Goal: Task Accomplishment & Management: Manage account settings

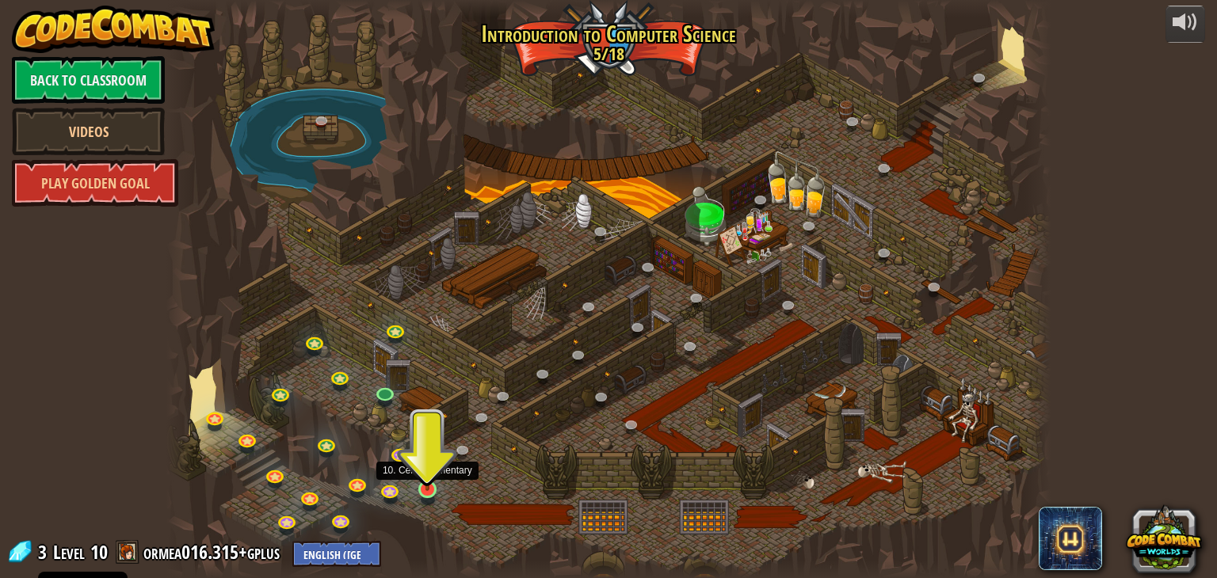
click at [427, 464] on img at bounding box center [428, 466] width 22 height 51
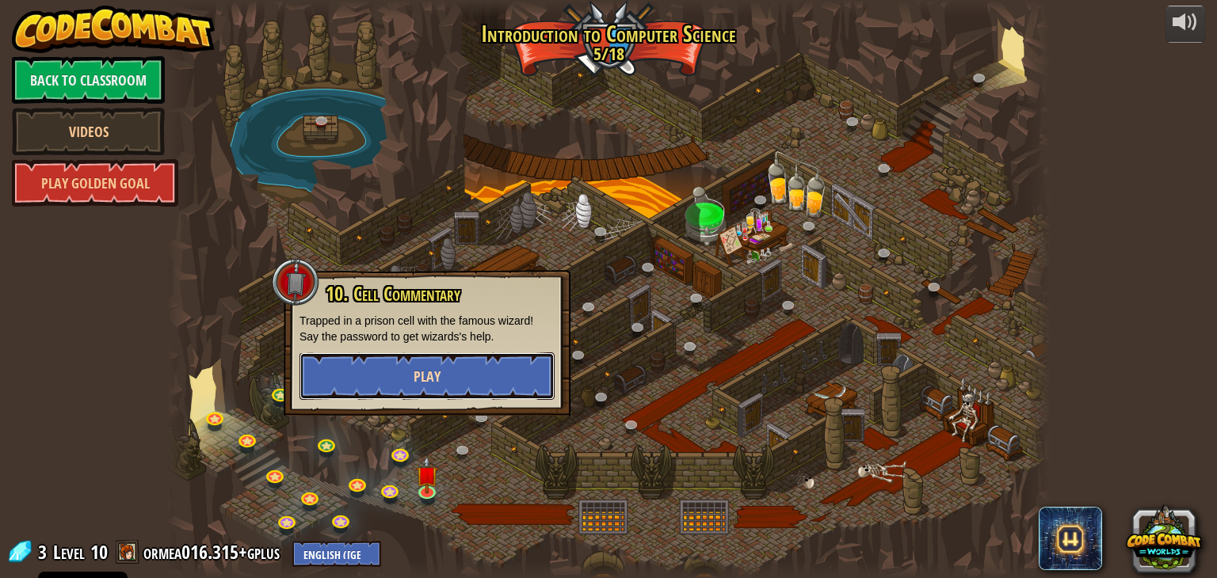
click at [420, 387] on button "Play" at bounding box center [427, 377] width 255 height 48
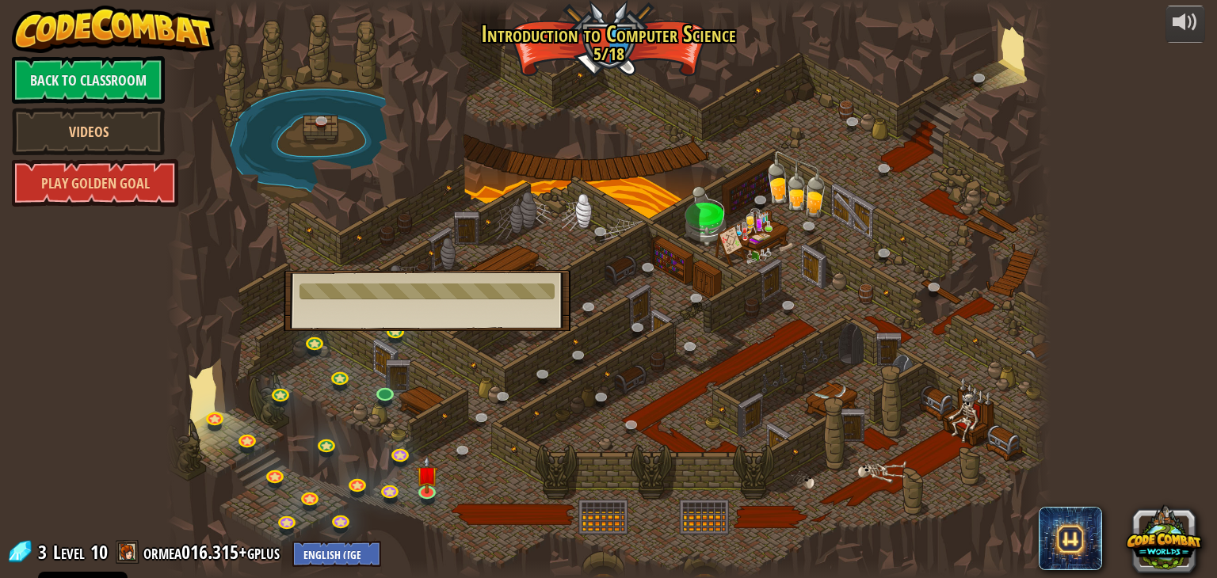
click at [489, 294] on div at bounding box center [427, 292] width 255 height 16
click at [570, 55] on div at bounding box center [608, 289] width 885 height 578
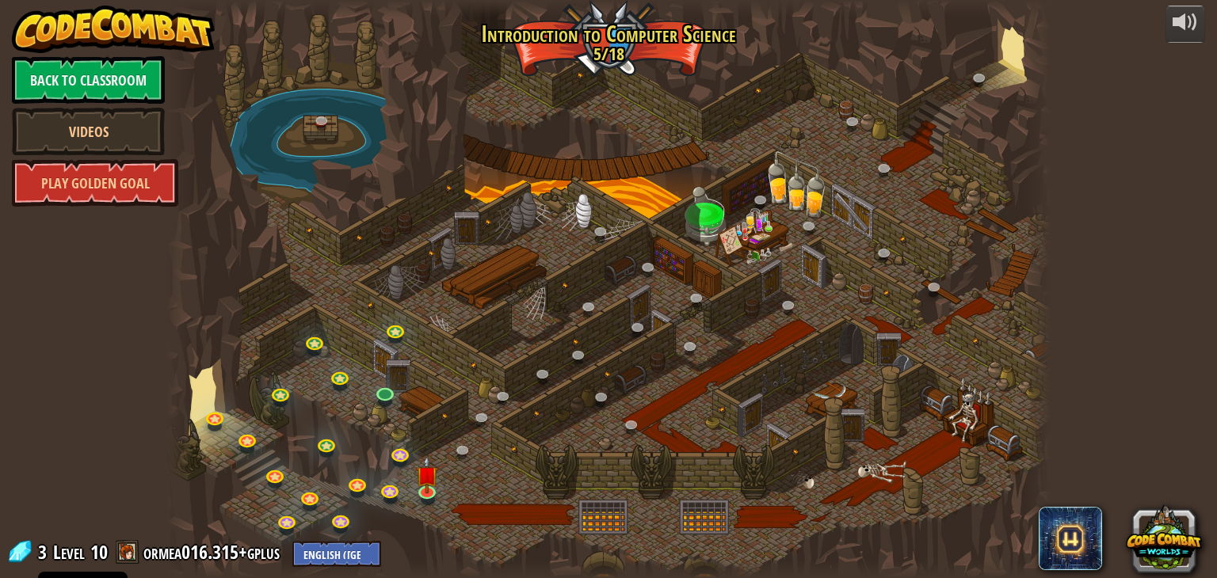
click at [706, 197] on div at bounding box center [608, 289] width 885 height 578
click at [500, 395] on link at bounding box center [506, 399] width 32 height 32
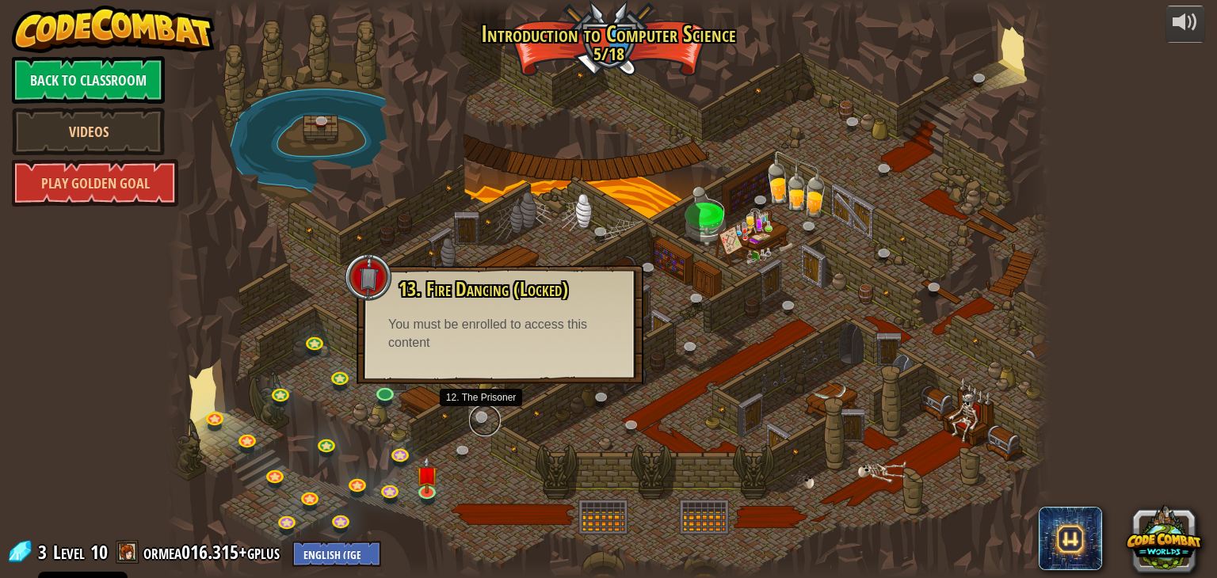
click at [475, 422] on link at bounding box center [485, 421] width 32 height 32
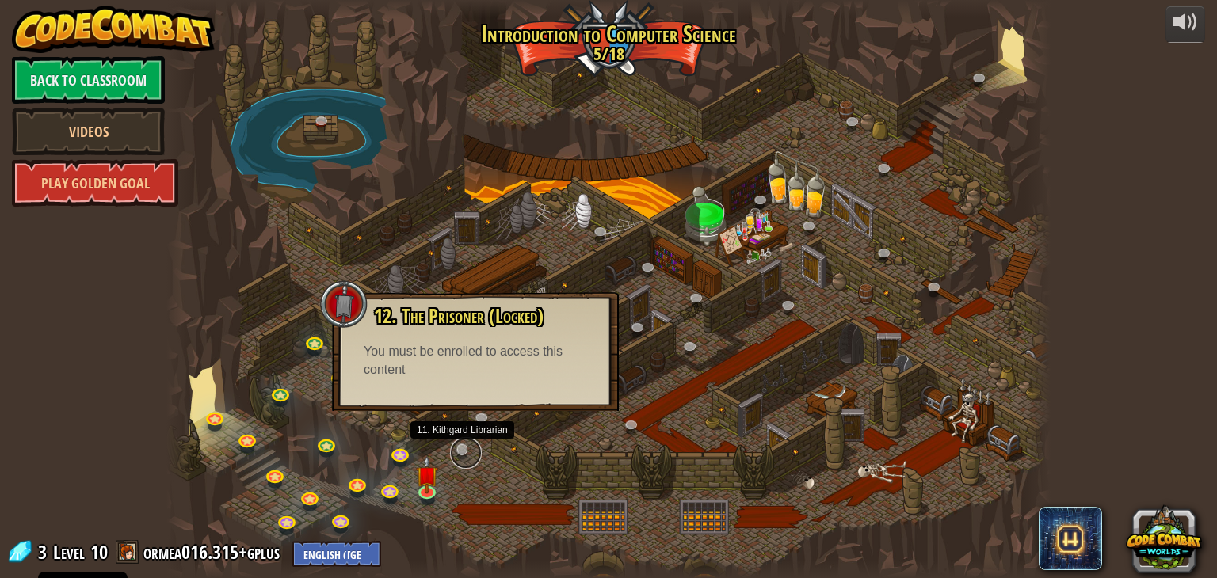
click at [461, 442] on link at bounding box center [466, 453] width 32 height 32
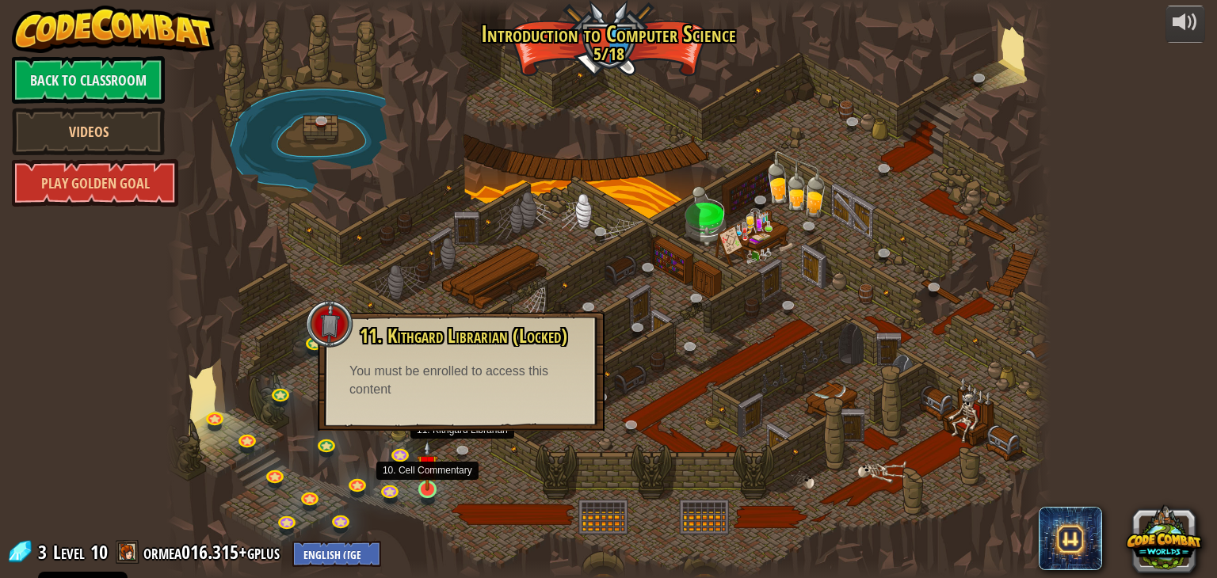
click at [422, 483] on img at bounding box center [428, 466] width 22 height 51
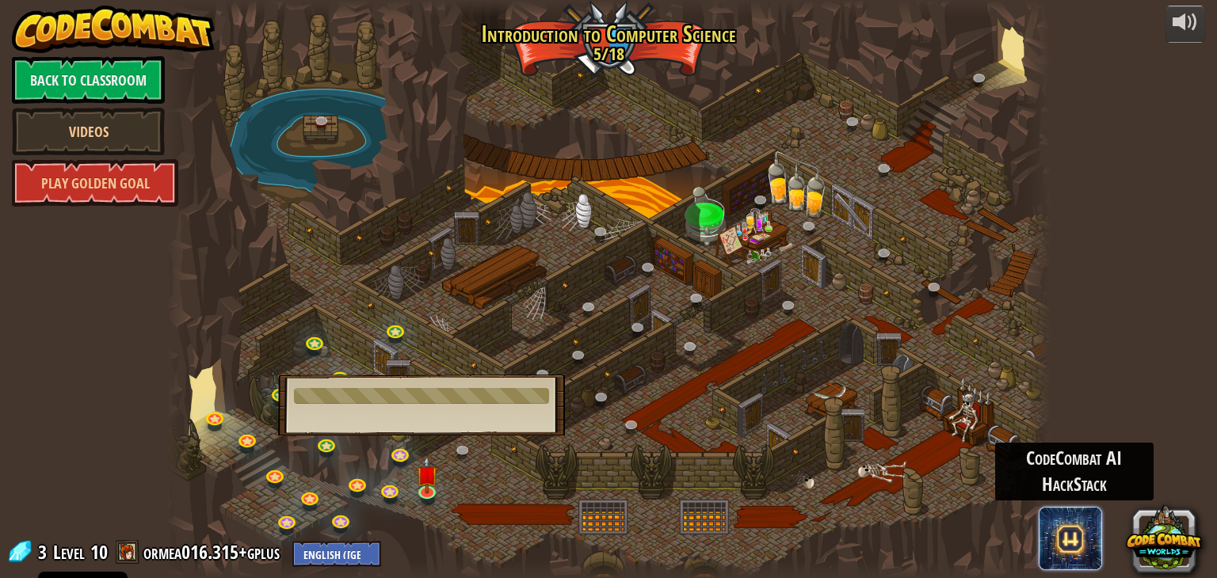
click at [1059, 551] on span at bounding box center [1070, 538] width 63 height 63
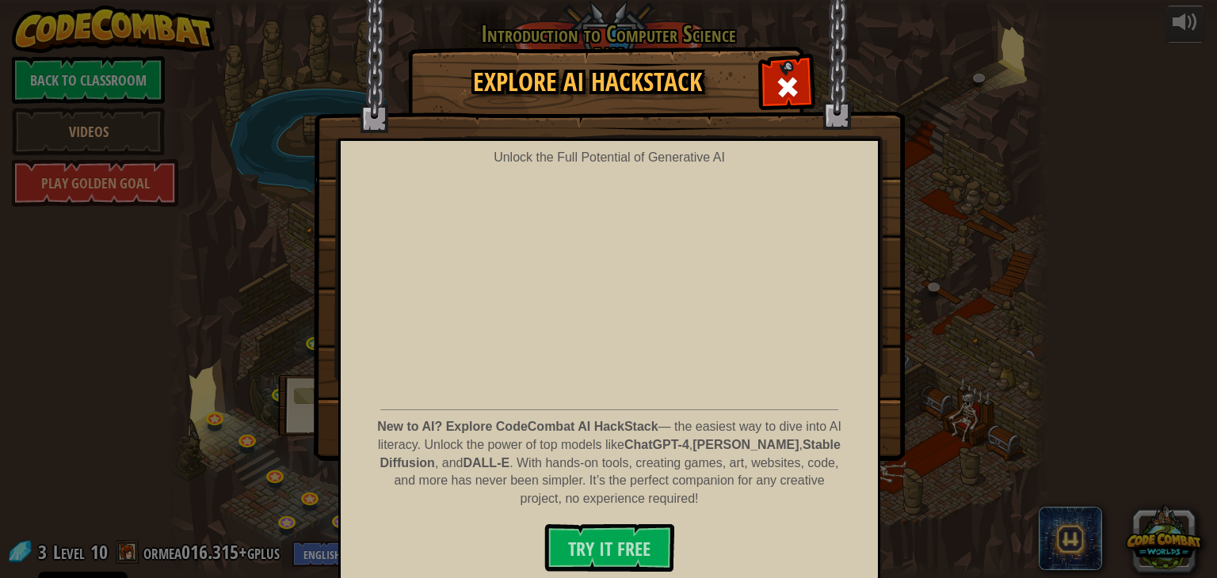
click at [800, 108] on img at bounding box center [609, 230] width 591 height 461
click at [785, 110] on img at bounding box center [609, 230] width 591 height 461
click at [785, 93] on span at bounding box center [787, 86] width 25 height 25
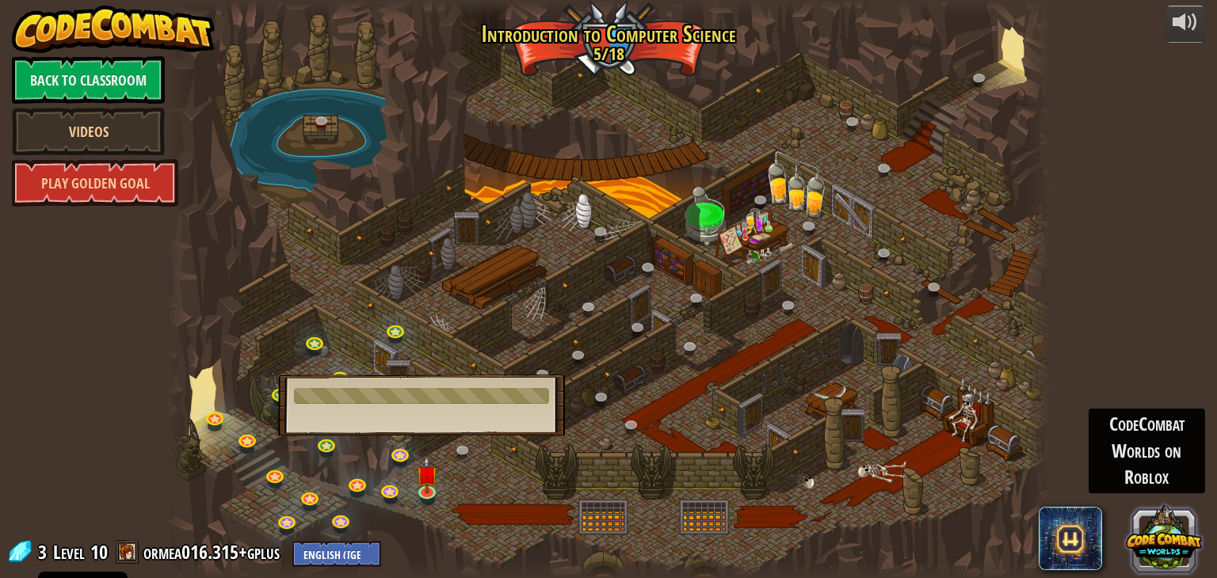
click at [1151, 554] on button at bounding box center [1164, 538] width 76 height 76
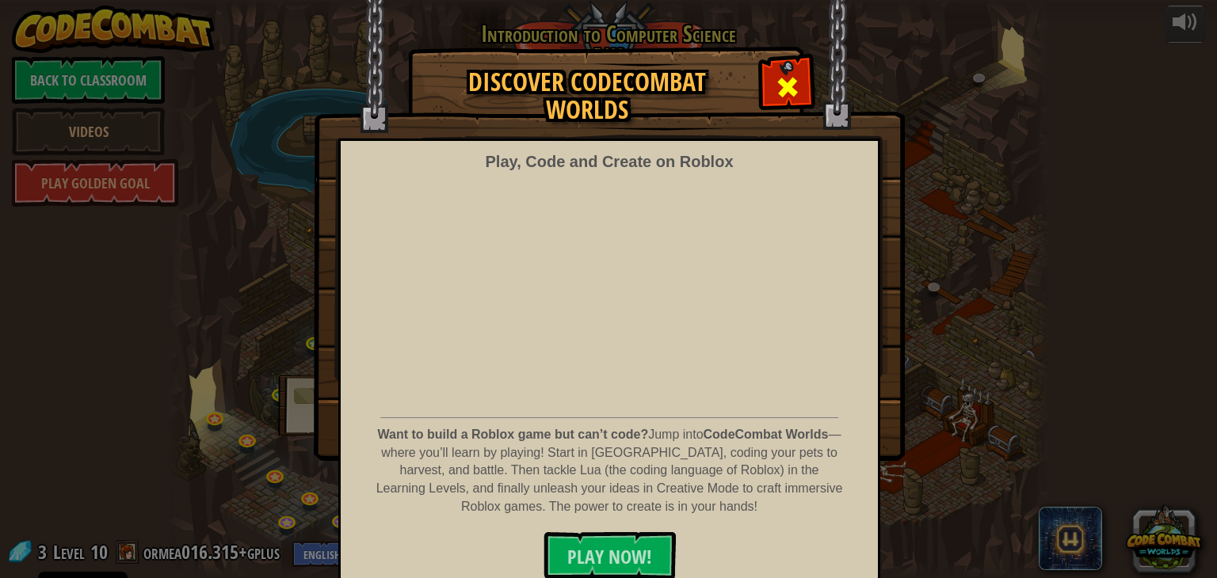
click at [784, 83] on span at bounding box center [787, 86] width 25 height 25
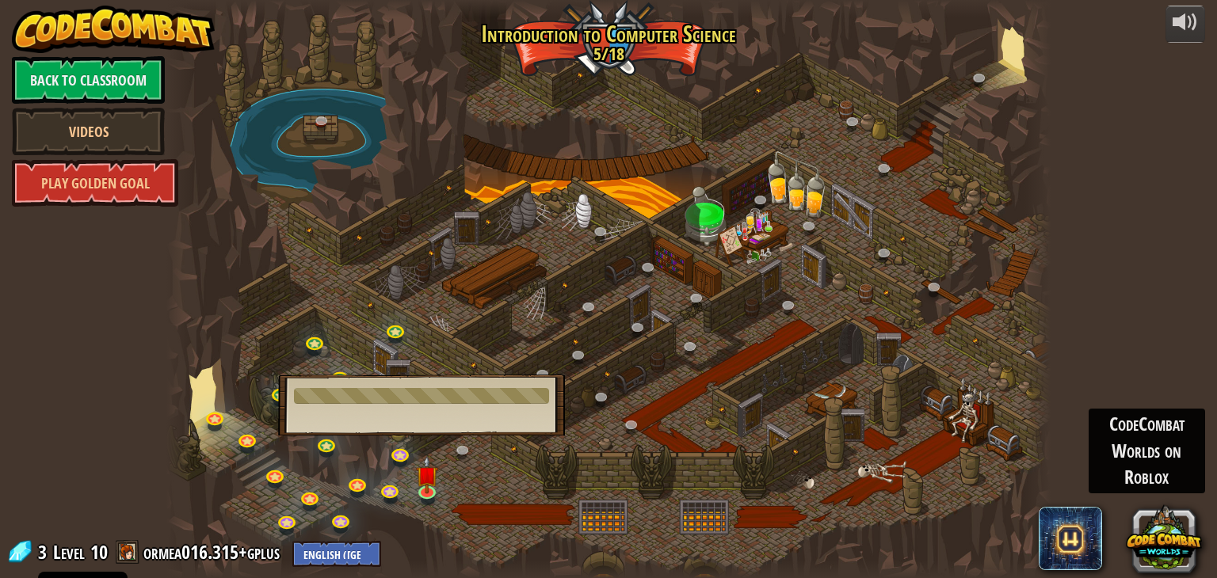
click at [397, 345] on div at bounding box center [608, 289] width 885 height 578
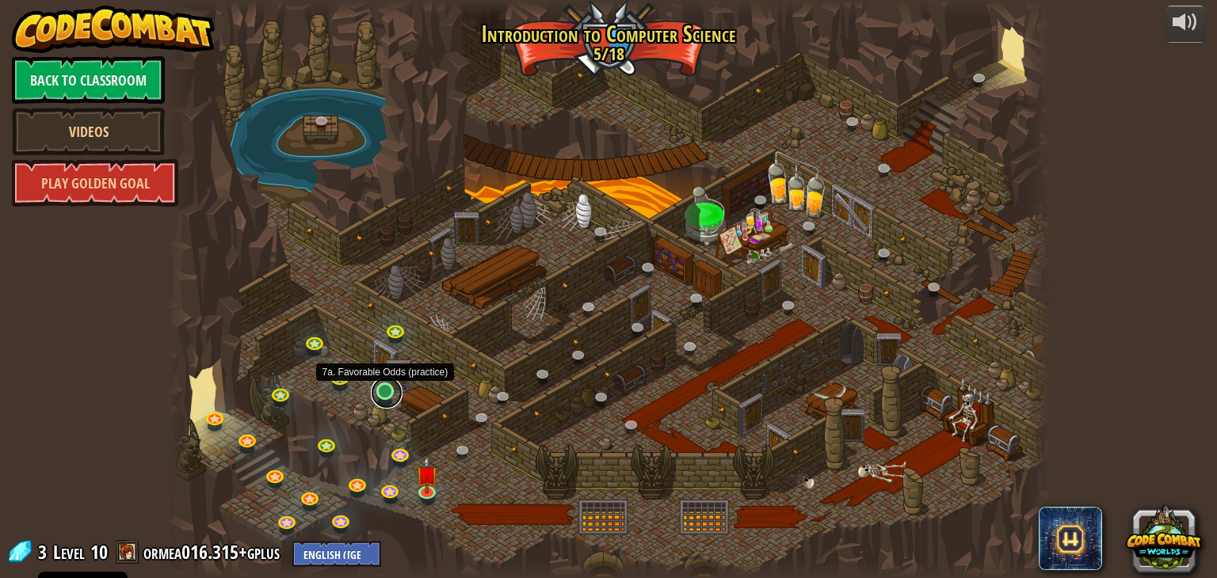
click at [381, 396] on link at bounding box center [387, 393] width 32 height 32
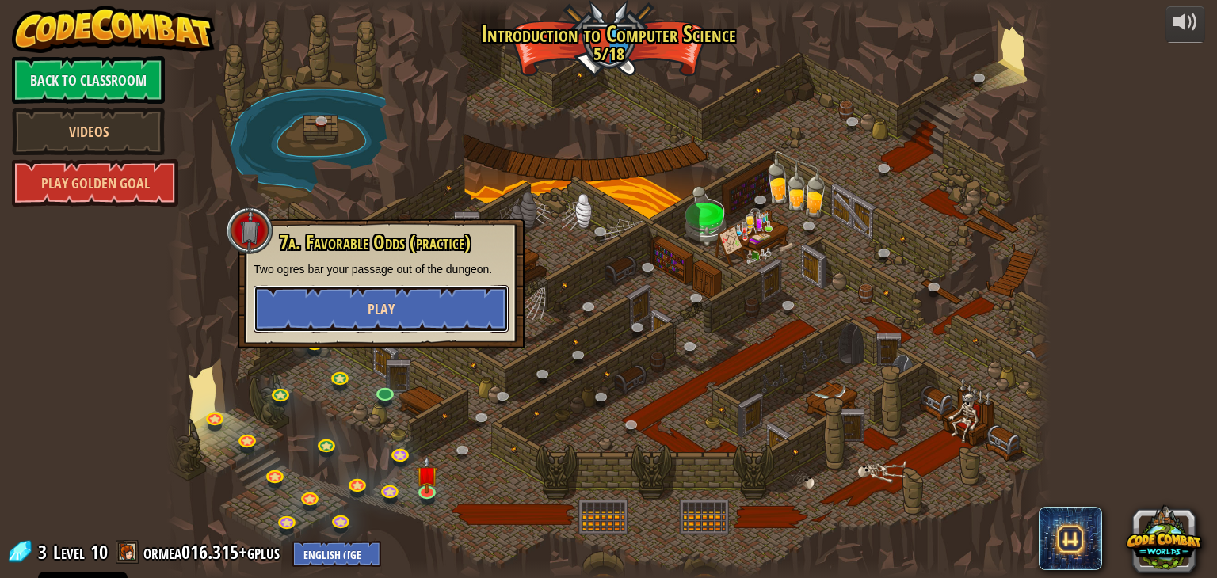
click at [406, 301] on button "Play" at bounding box center [381, 309] width 255 height 48
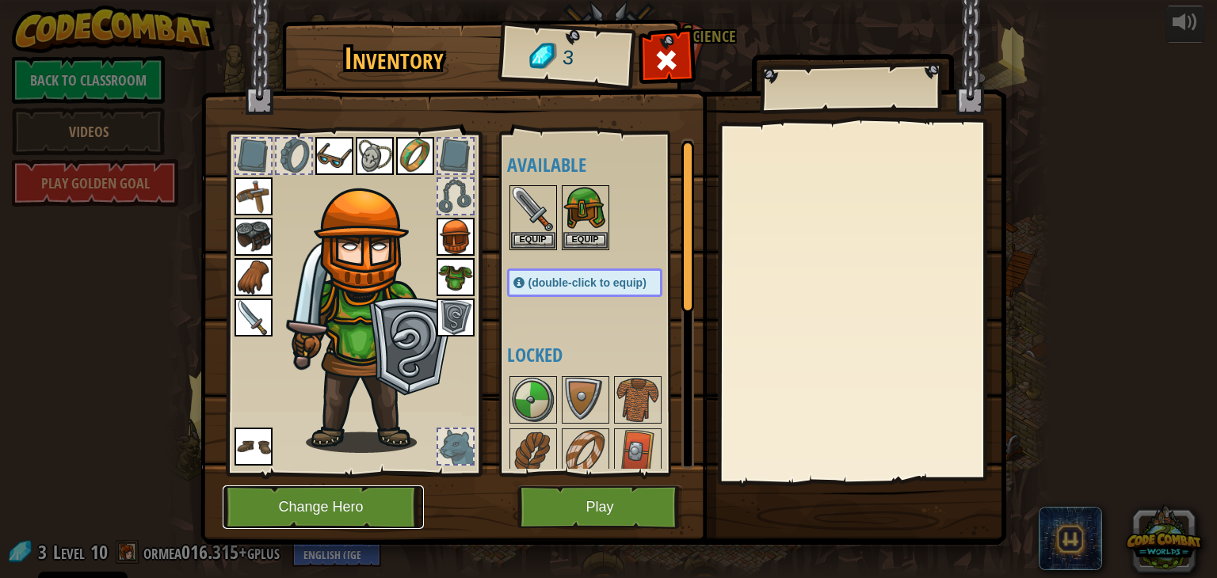
click at [344, 509] on button "Change Hero" at bounding box center [323, 508] width 201 height 44
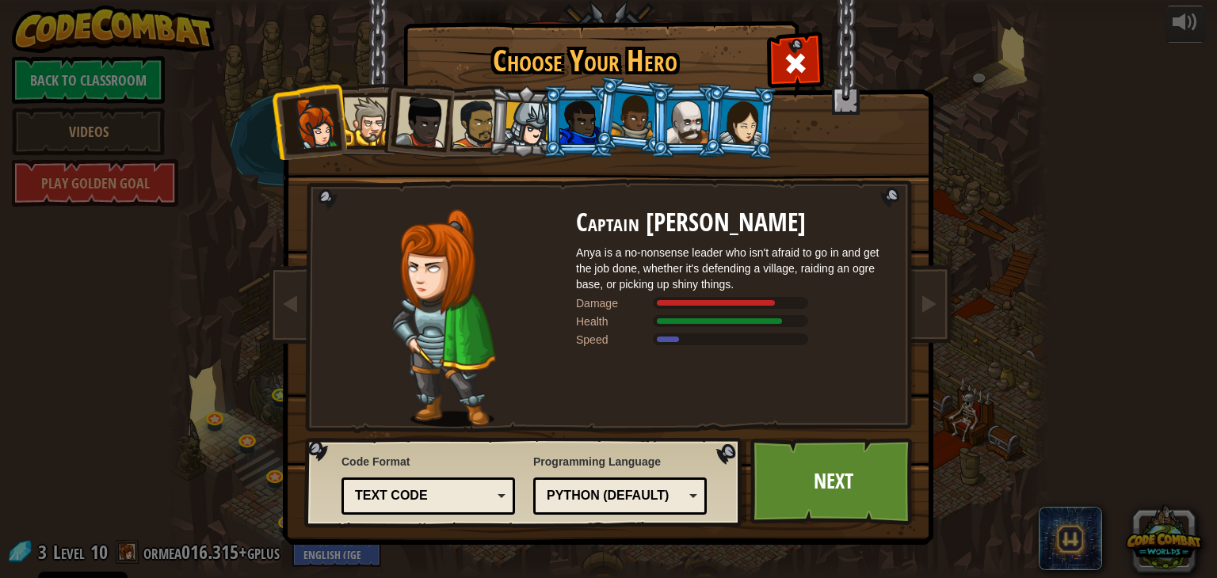
click at [519, 139] on div at bounding box center [527, 124] width 45 height 45
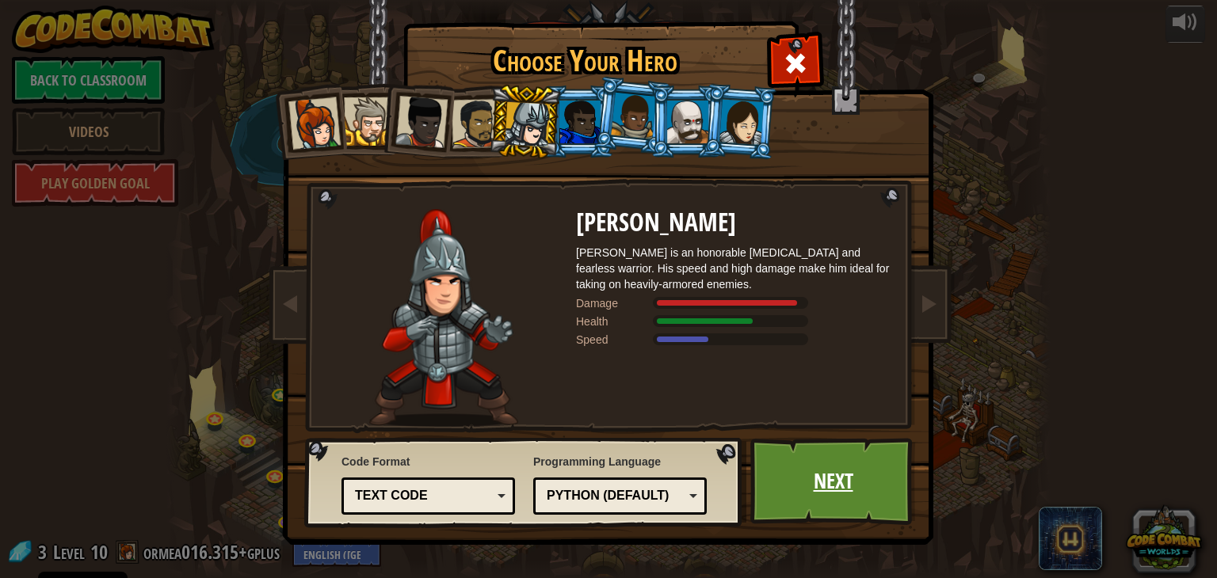
click at [830, 488] on link "Next" at bounding box center [833, 481] width 166 height 87
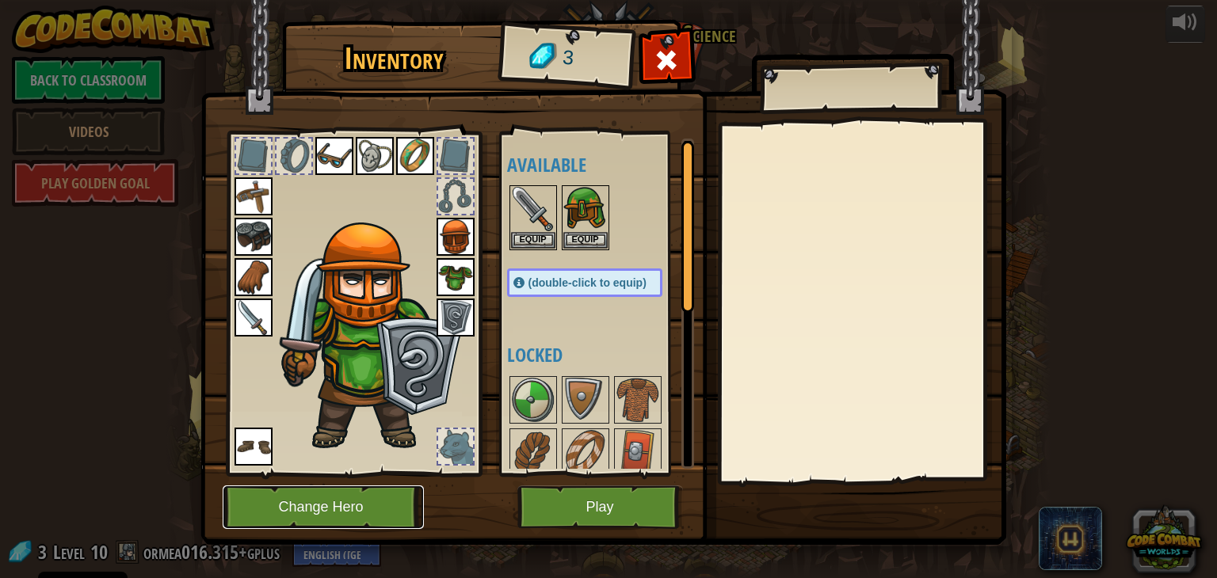
click at [322, 512] on button "Change Hero" at bounding box center [323, 508] width 201 height 44
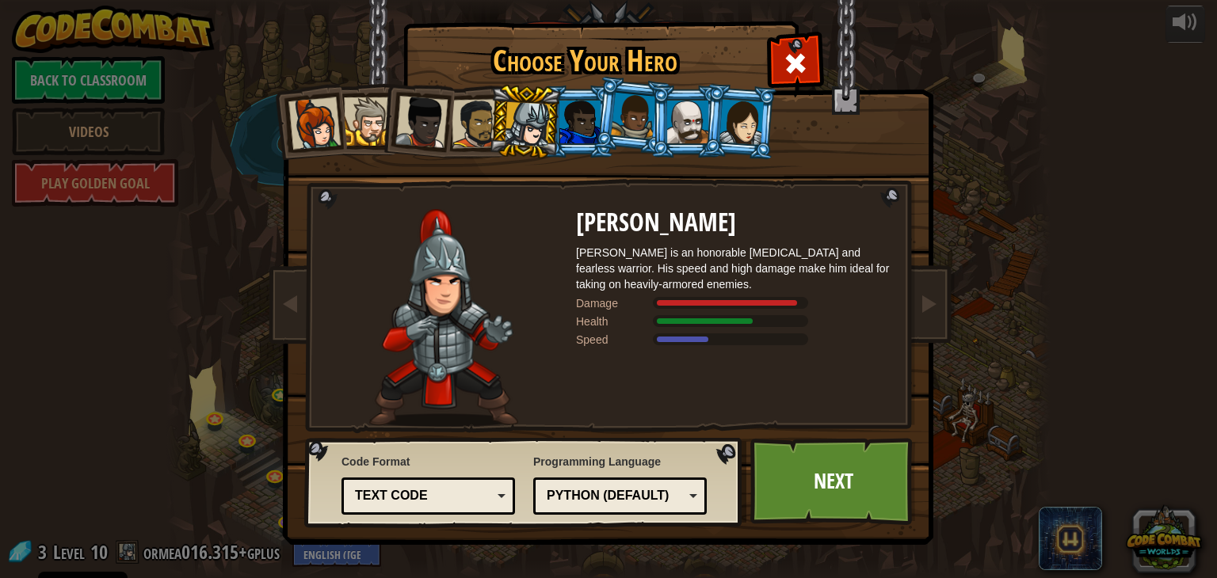
click at [324, 129] on div at bounding box center [314, 123] width 52 height 52
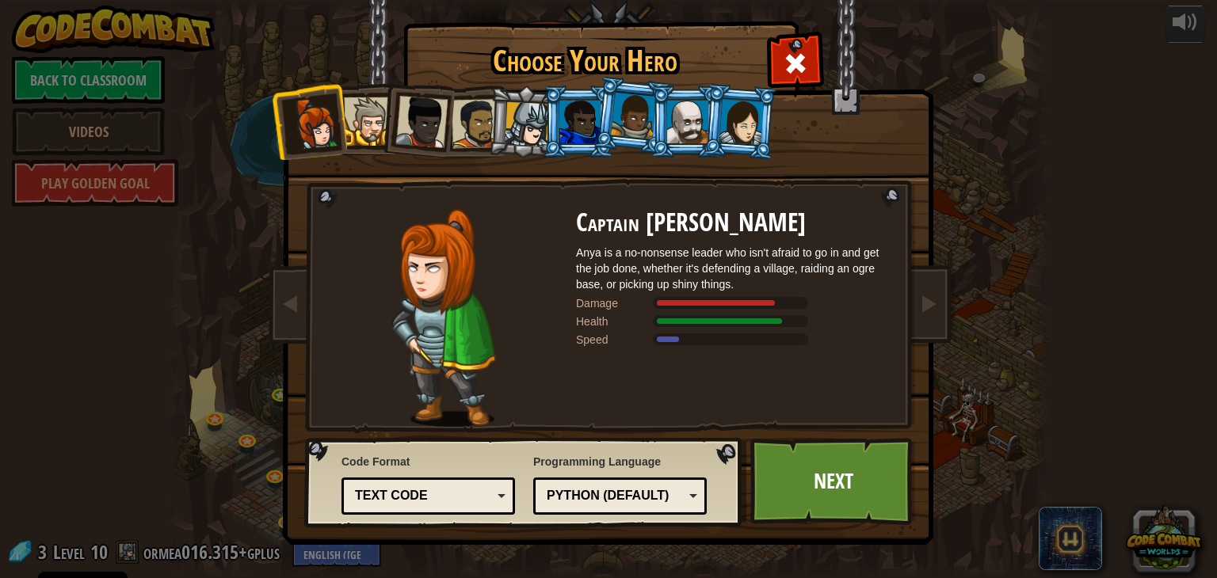
click at [376, 124] on div at bounding box center [368, 121] width 48 height 48
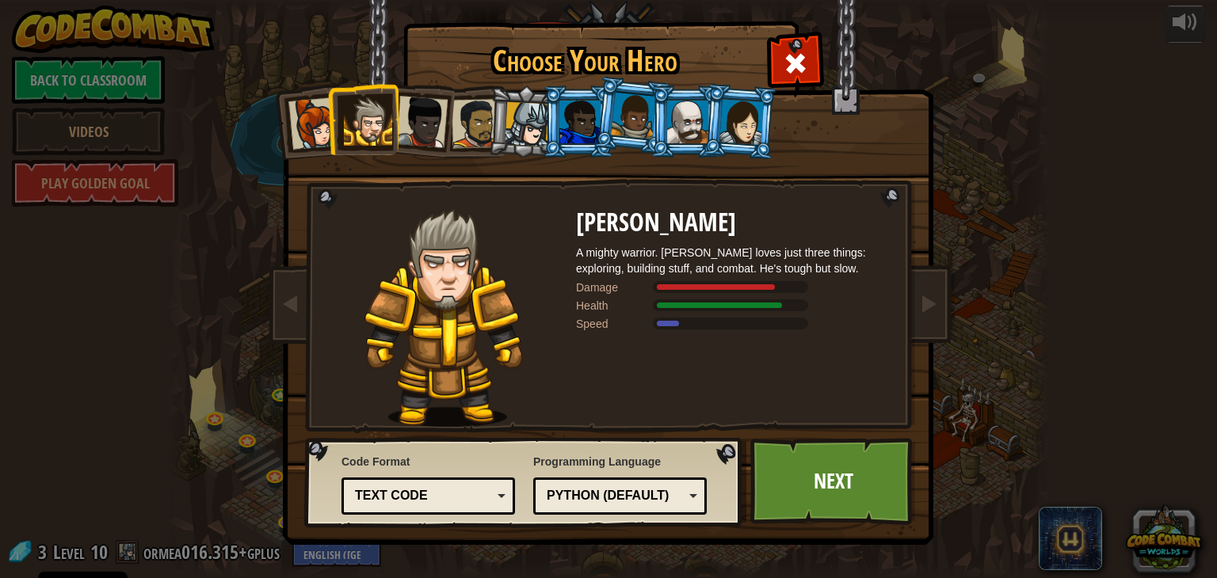
click at [421, 124] on div at bounding box center [421, 122] width 52 height 52
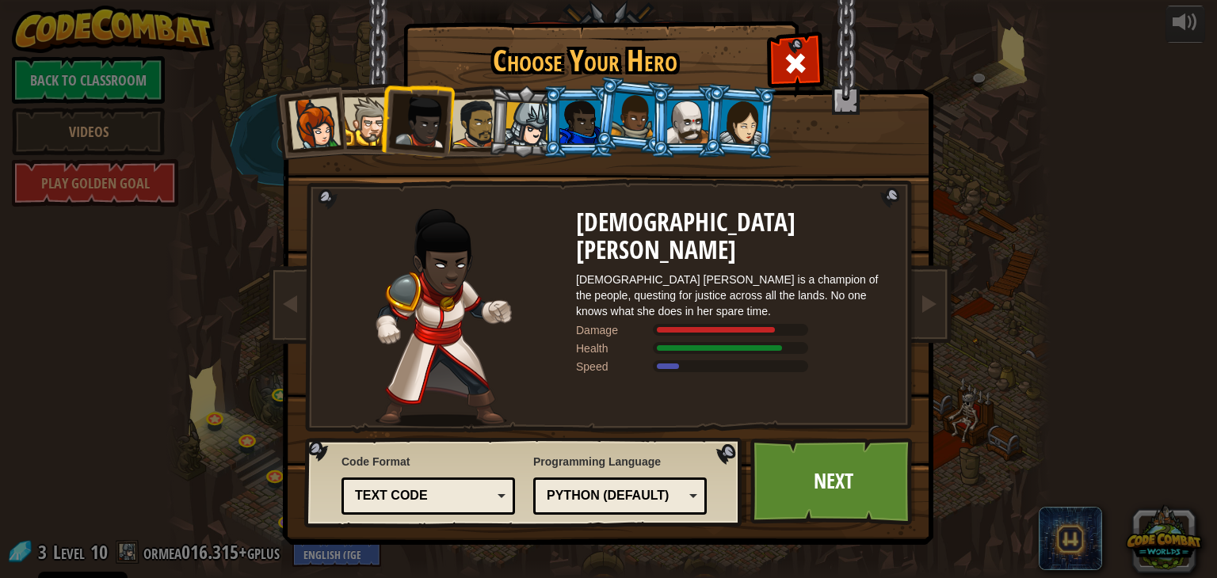
click at [494, 130] on li at bounding box center [524, 122] width 75 height 76
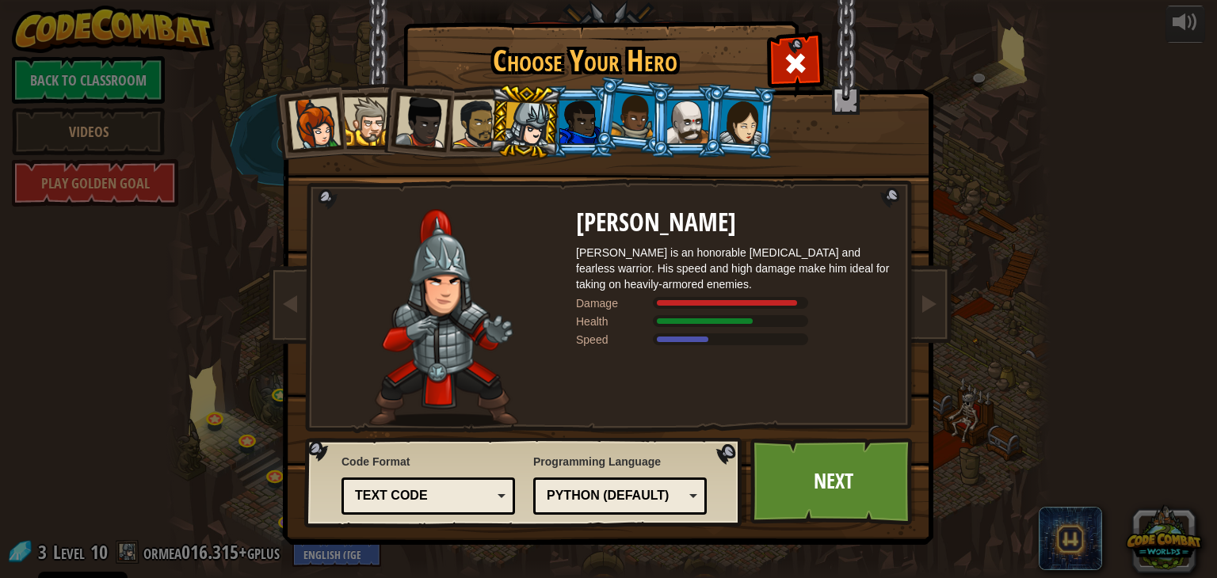
click at [487, 130] on div at bounding box center [476, 123] width 49 height 49
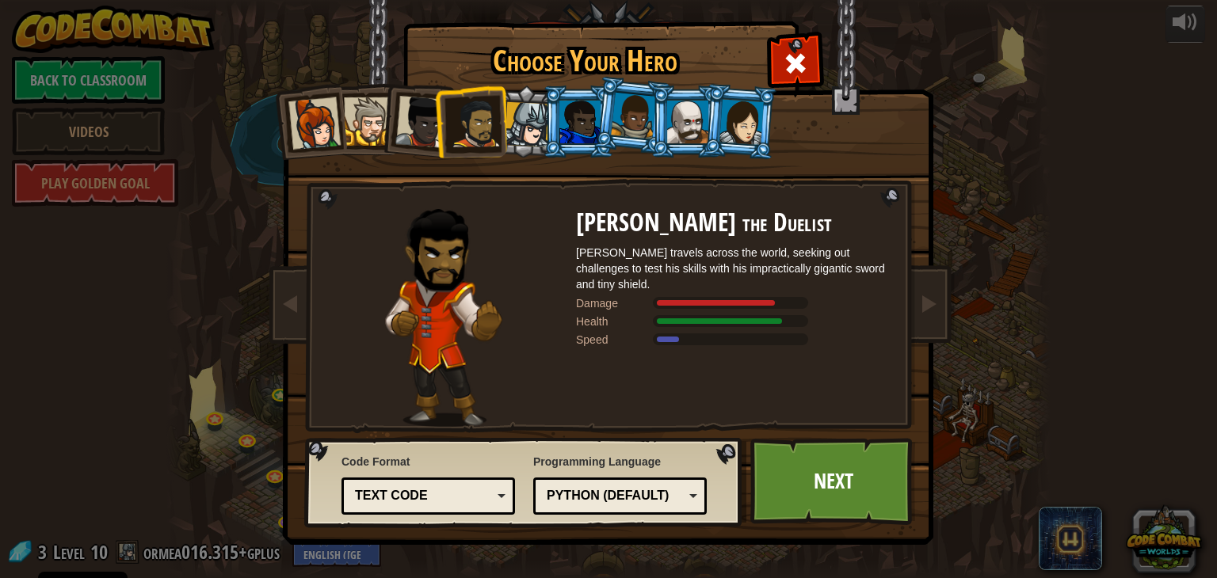
click at [525, 130] on div at bounding box center [527, 124] width 45 height 45
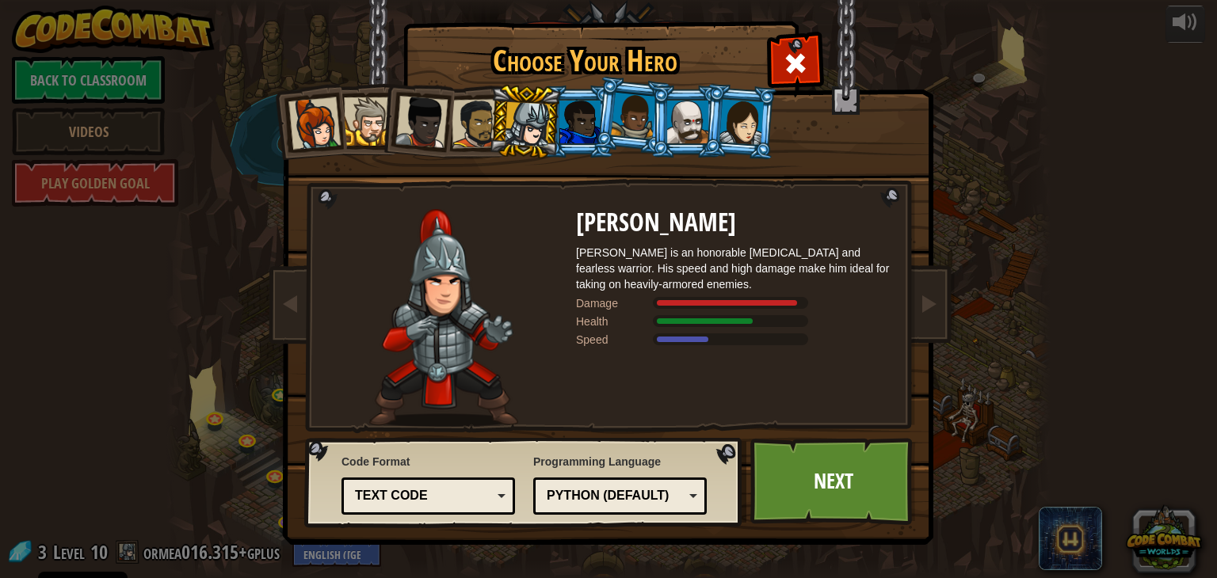
click at [575, 130] on div at bounding box center [579, 122] width 41 height 43
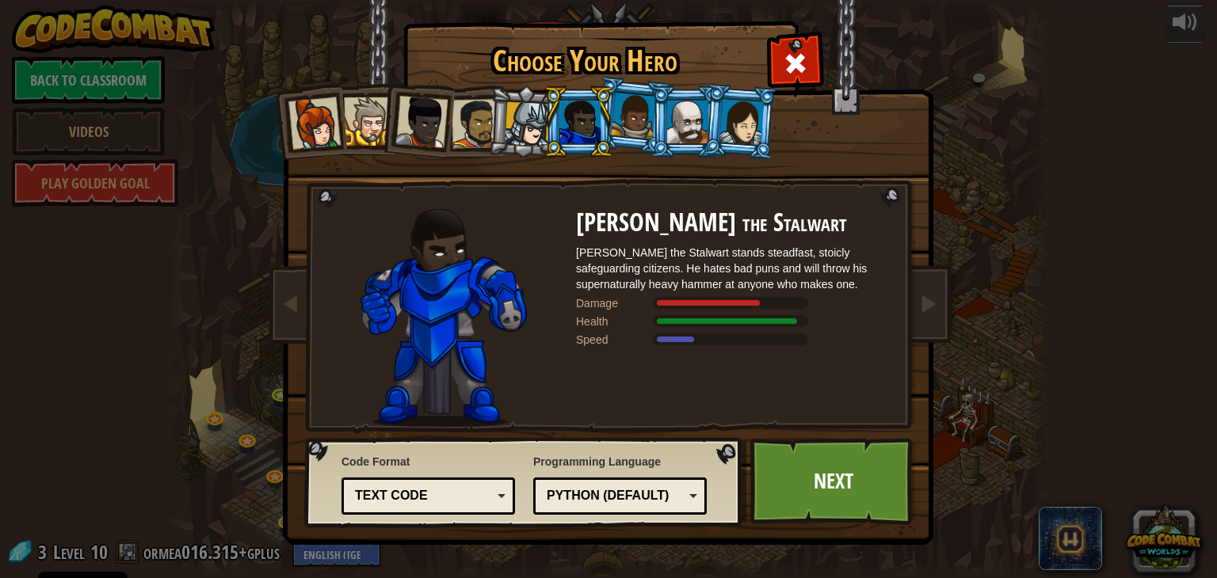
click at [633, 129] on div at bounding box center [633, 116] width 45 height 47
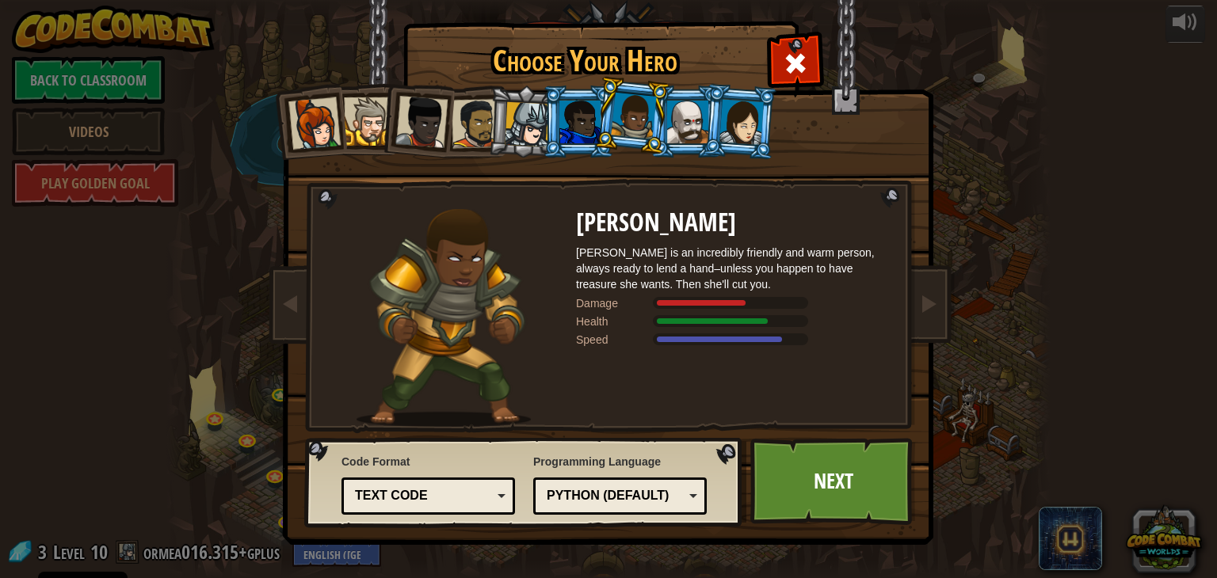
click at [685, 139] on div at bounding box center [687, 122] width 41 height 43
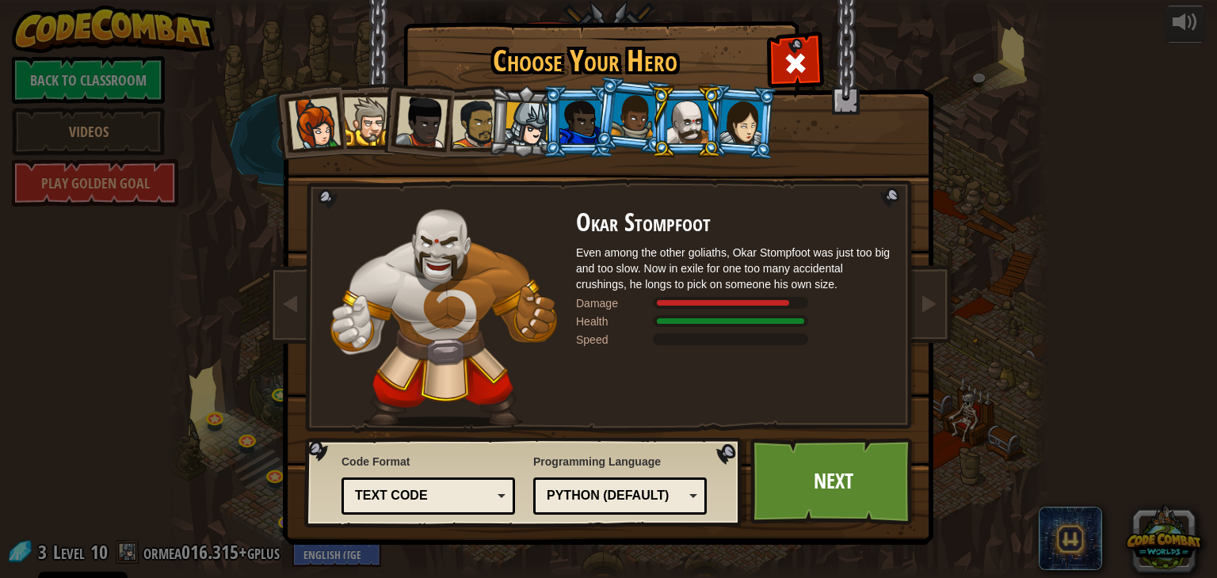
click at [731, 147] on li at bounding box center [740, 121] width 76 height 77
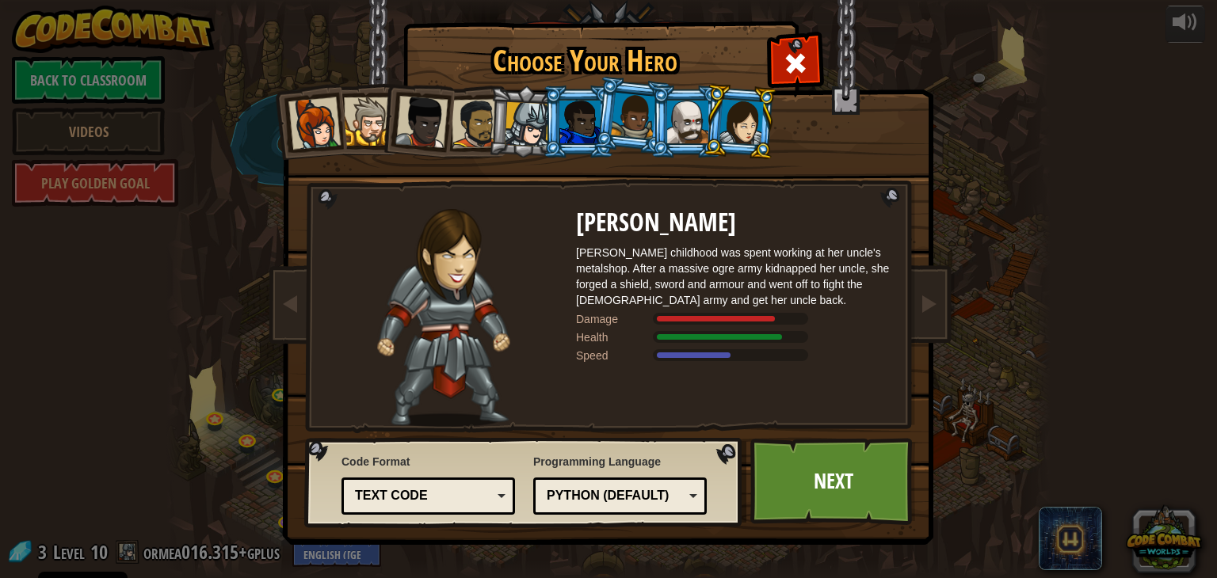
click at [695, 114] on div at bounding box center [687, 122] width 41 height 43
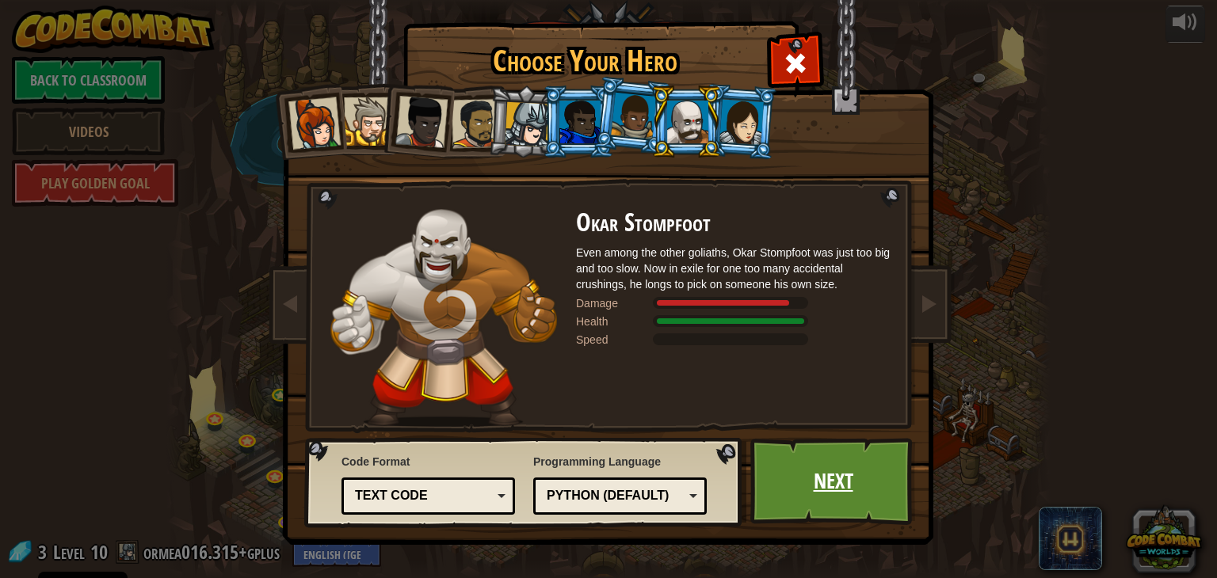
click at [819, 481] on link "Next" at bounding box center [833, 481] width 166 height 87
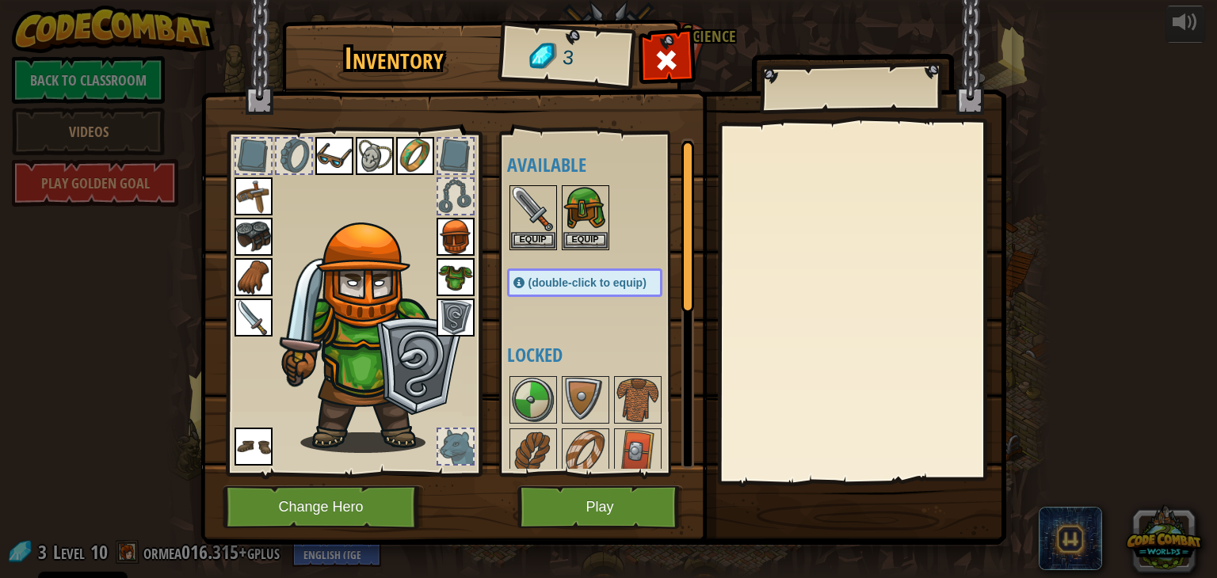
click at [559, 279] on span "(double-click to equip)" at bounding box center [587, 283] width 118 height 13
click at [338, 274] on img at bounding box center [371, 338] width 194 height 231
click at [525, 235] on button "Equip" at bounding box center [533, 239] width 44 height 17
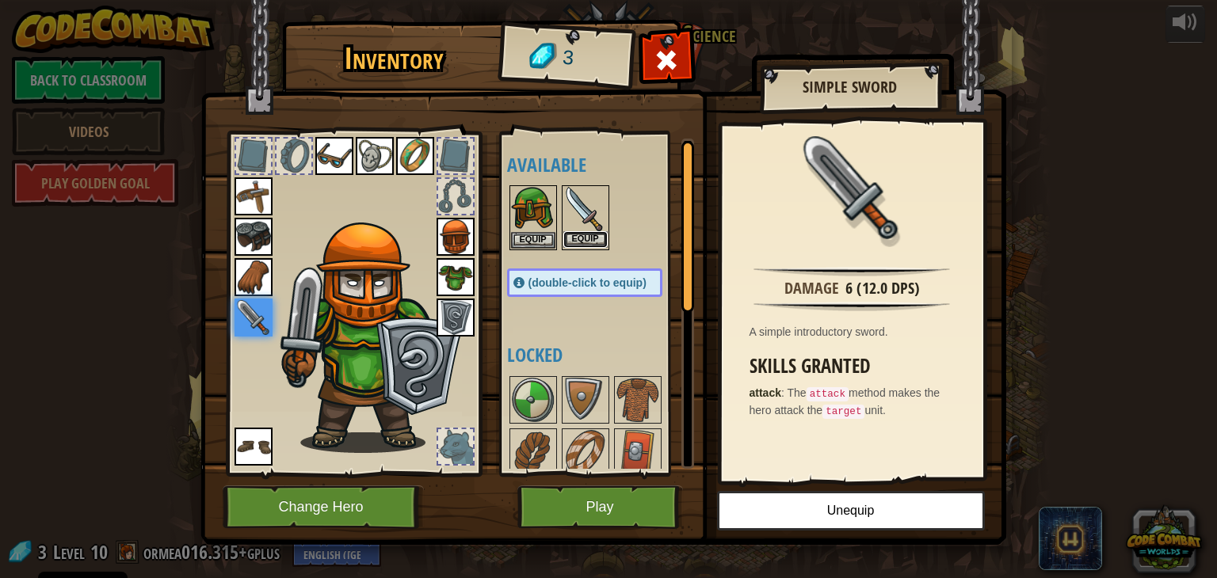
click at [584, 238] on button "Equip" at bounding box center [585, 239] width 44 height 17
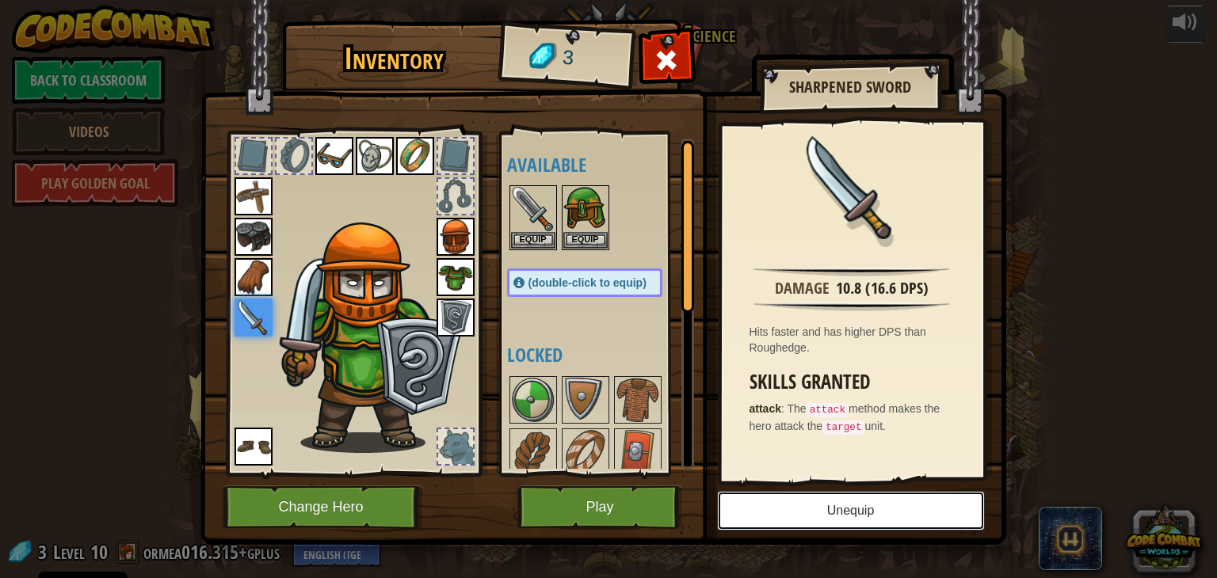
click at [807, 509] on button "Unequip" at bounding box center [851, 511] width 268 height 40
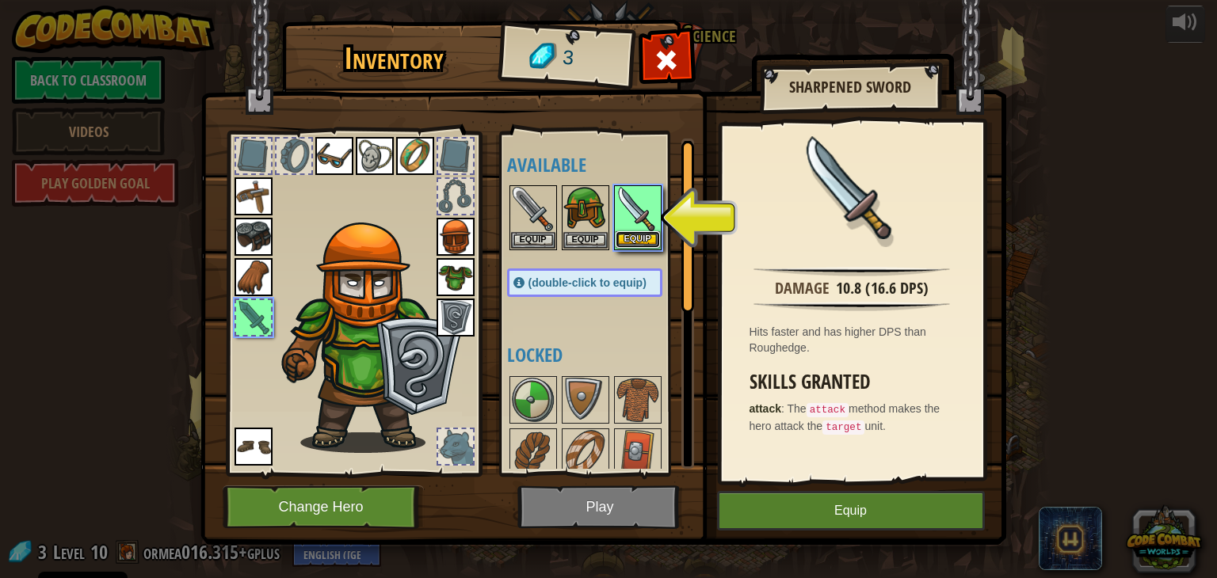
click at [632, 235] on button "Equip" at bounding box center [638, 239] width 44 height 17
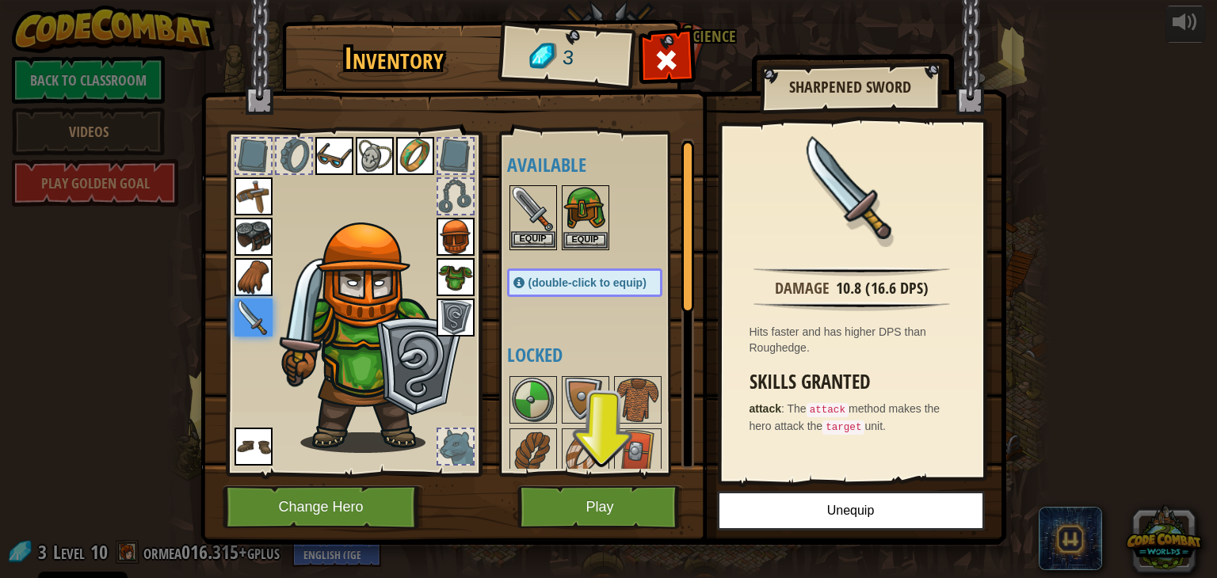
click at [535, 215] on img at bounding box center [533, 209] width 44 height 44
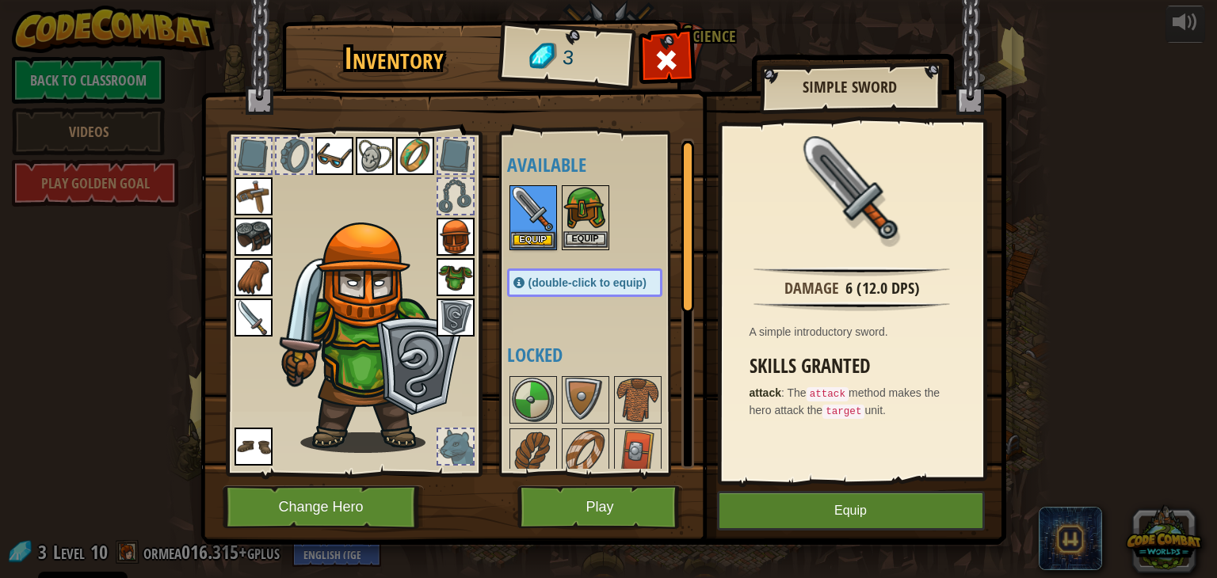
click at [591, 216] on img at bounding box center [585, 209] width 44 height 44
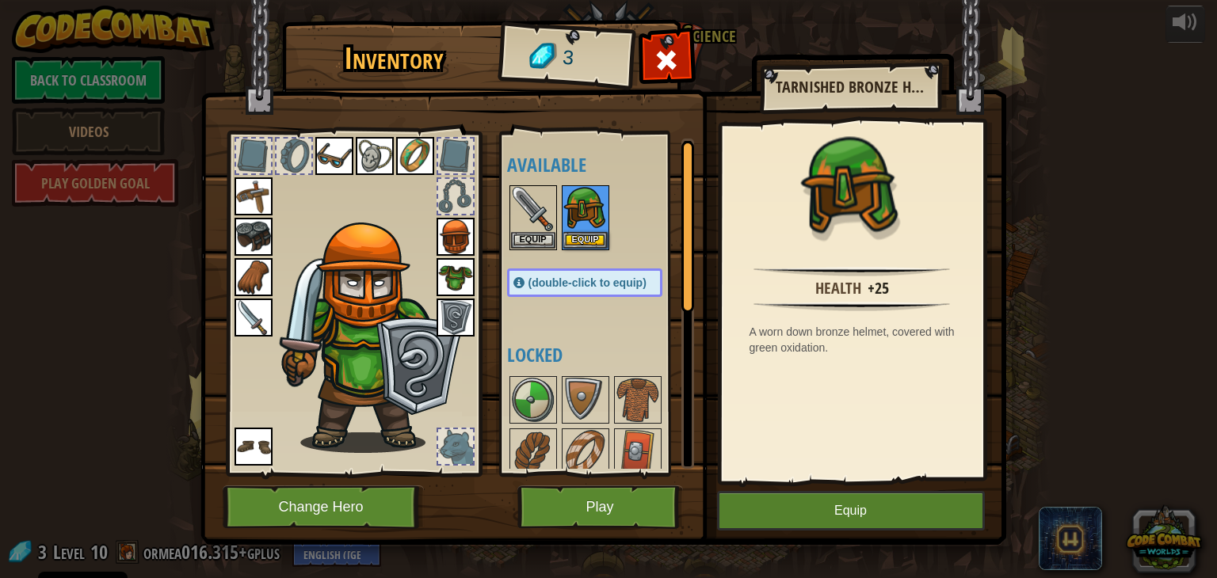
click at [374, 250] on img at bounding box center [371, 338] width 194 height 231
click at [590, 232] on button "Equip" at bounding box center [585, 239] width 44 height 17
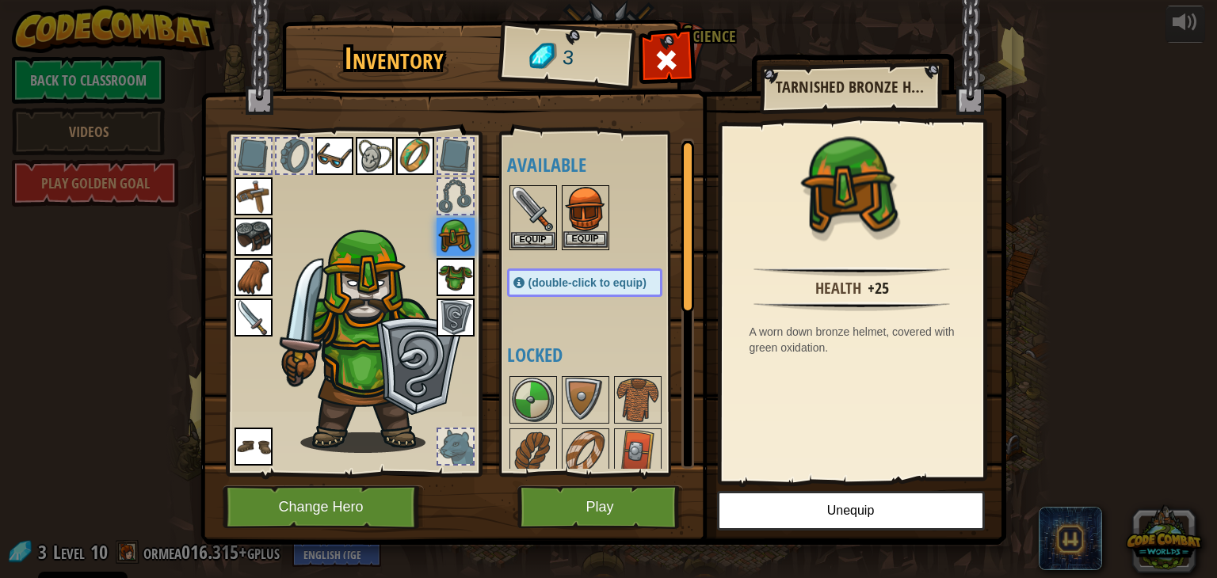
click at [582, 211] on img at bounding box center [585, 209] width 44 height 44
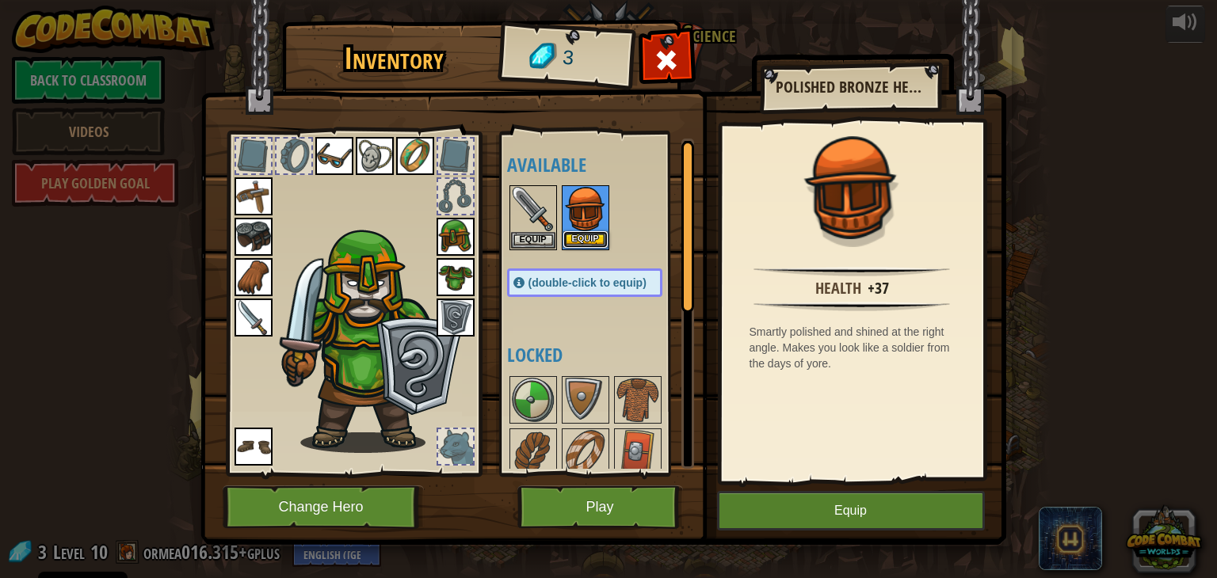
click at [586, 235] on button "Equip" at bounding box center [585, 239] width 44 height 17
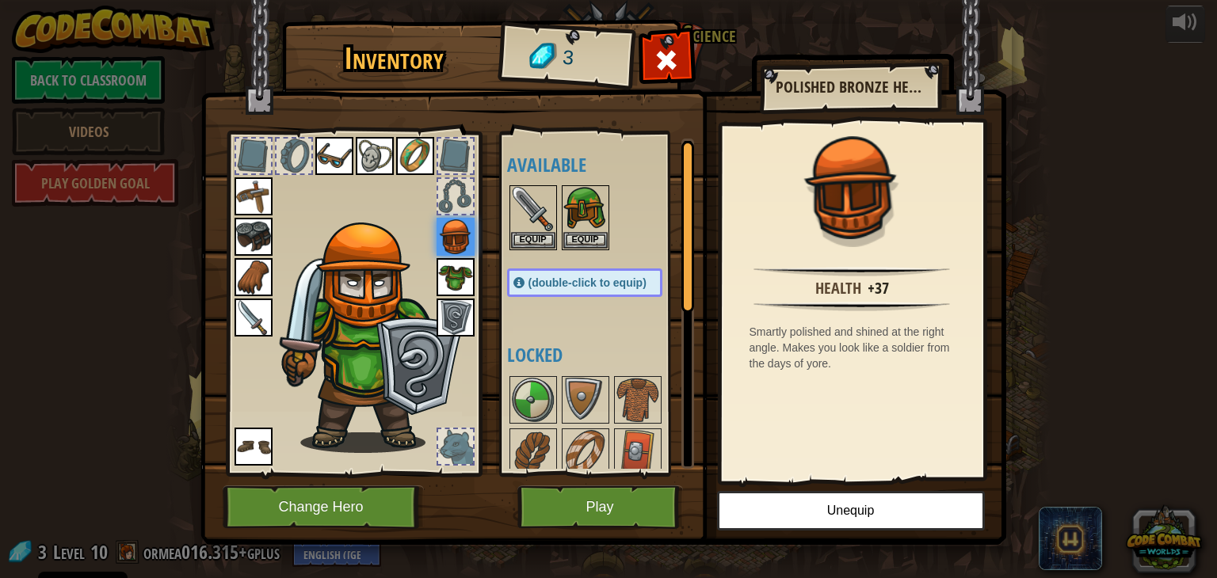
click at [459, 240] on img at bounding box center [456, 237] width 38 height 38
click at [838, 494] on button "Unequip" at bounding box center [851, 511] width 268 height 40
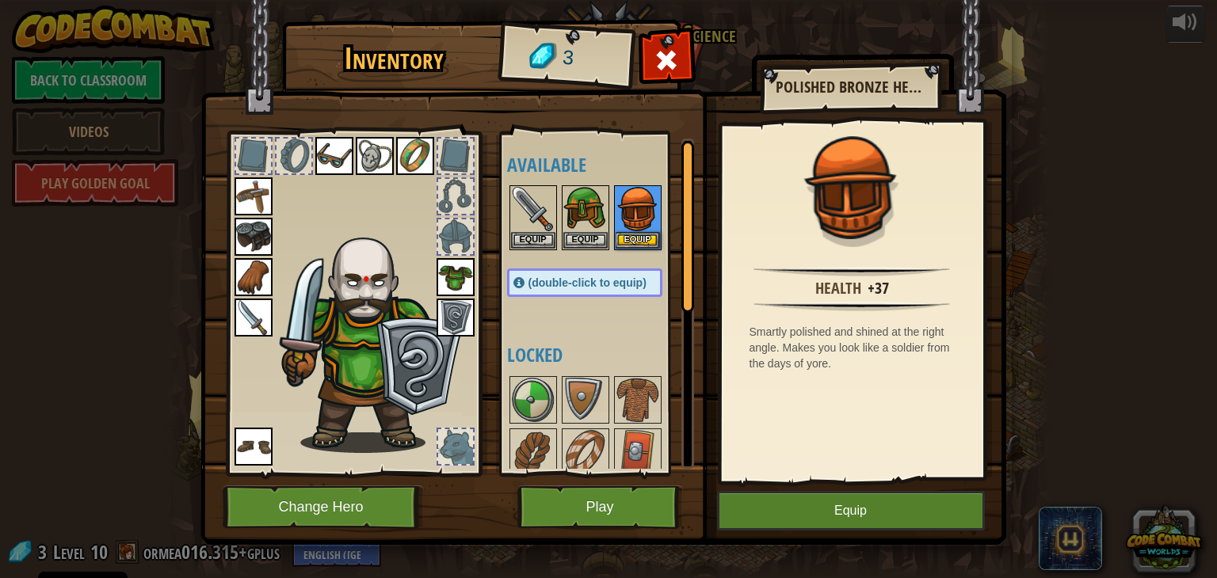
click at [469, 278] on img at bounding box center [456, 277] width 38 height 38
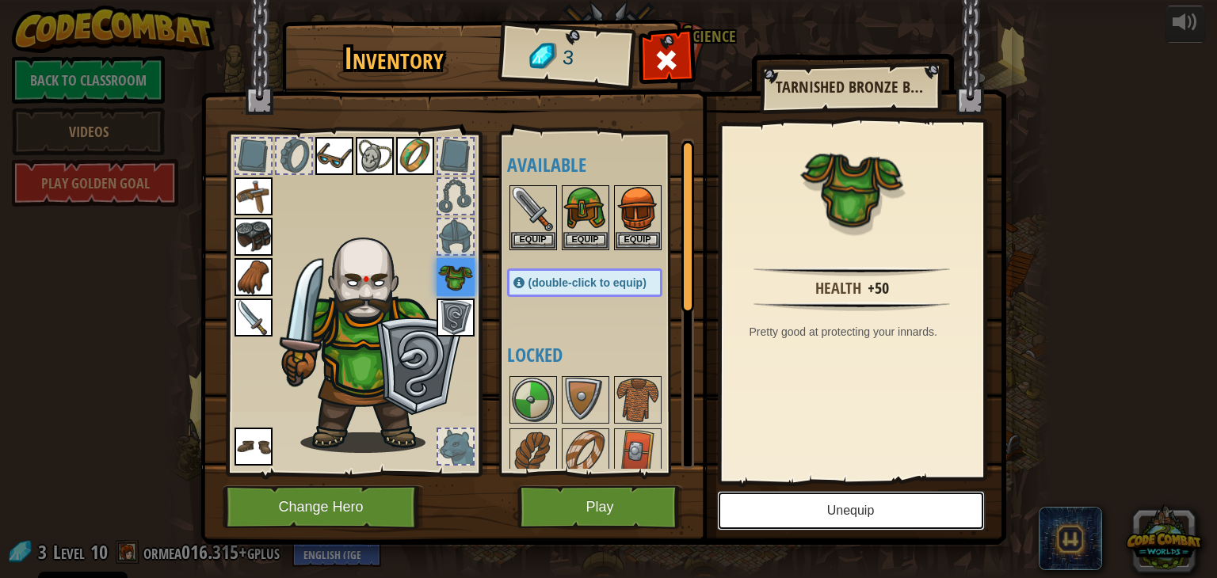
click at [834, 505] on button "Unequip" at bounding box center [851, 511] width 268 height 40
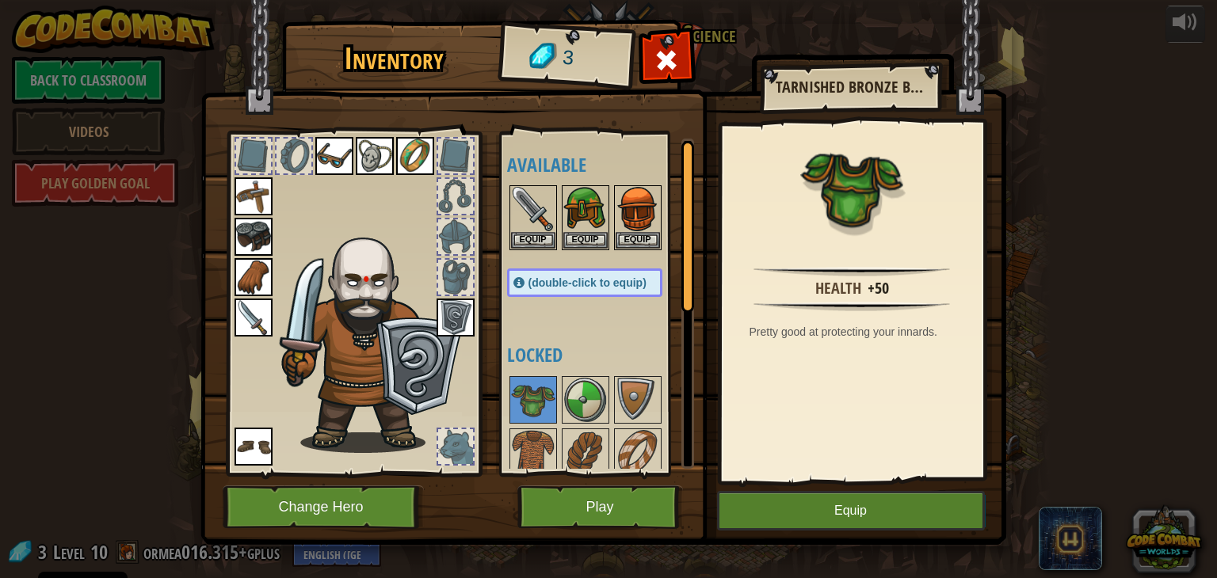
click at [462, 319] on img at bounding box center [456, 318] width 38 height 38
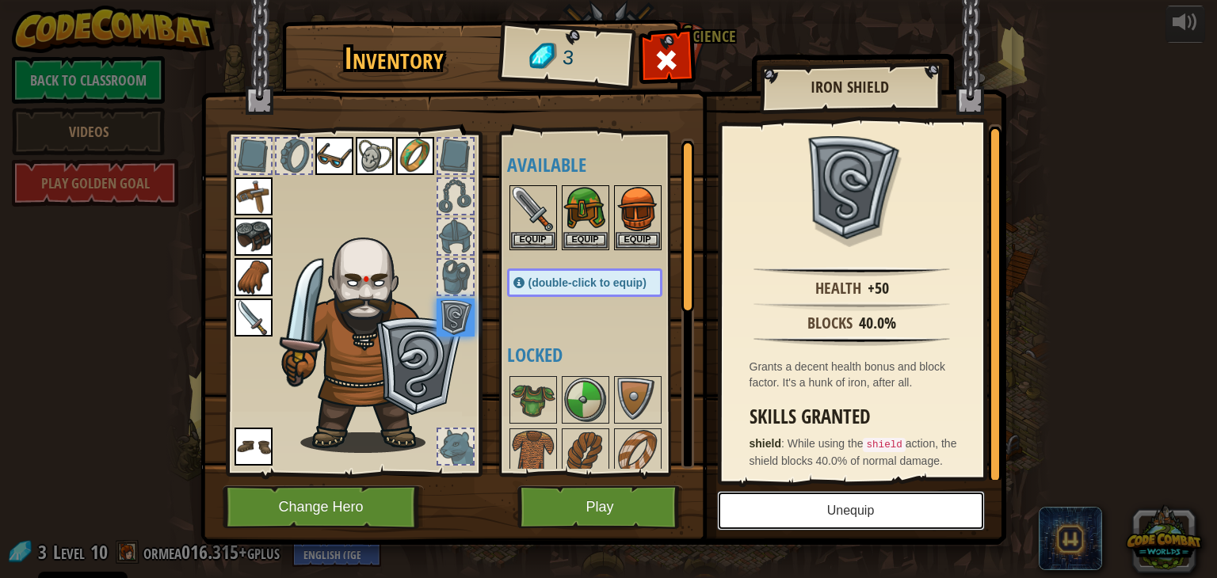
click at [843, 514] on button "Unequip" at bounding box center [851, 511] width 268 height 40
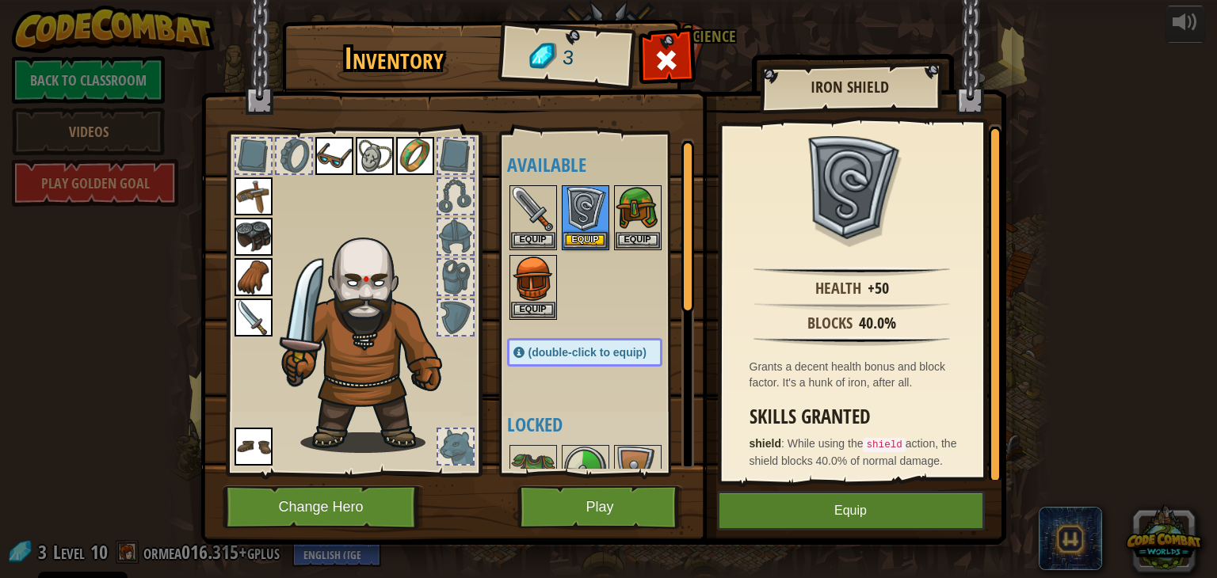
click at [243, 235] on img at bounding box center [254, 237] width 38 height 38
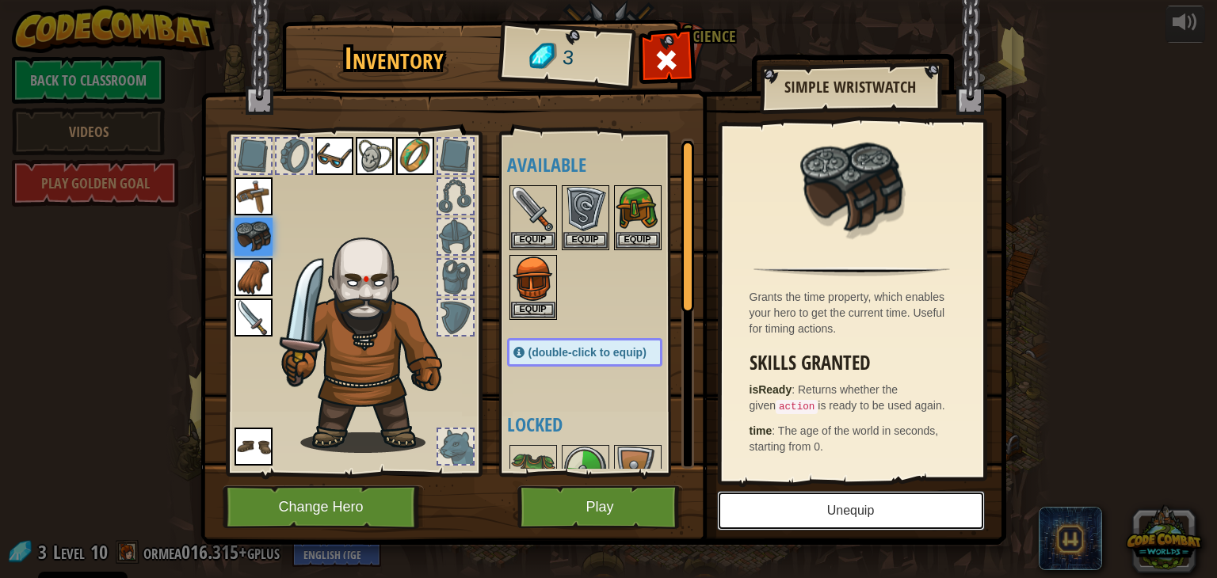
click at [778, 511] on button "Unequip" at bounding box center [851, 511] width 268 height 40
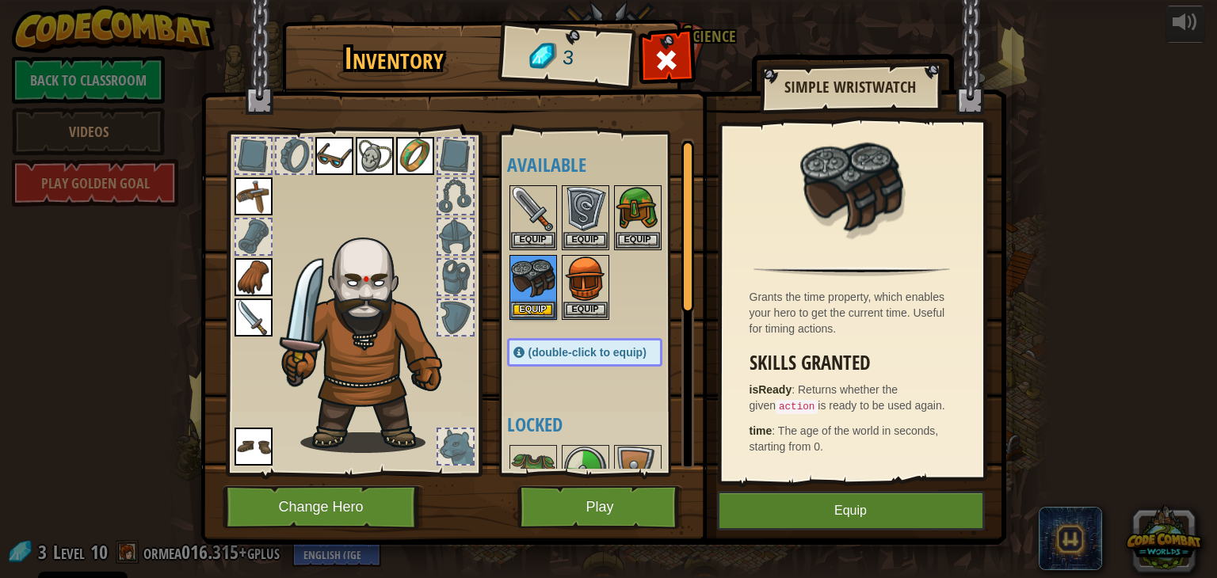
click at [256, 200] on img at bounding box center [254, 196] width 38 height 38
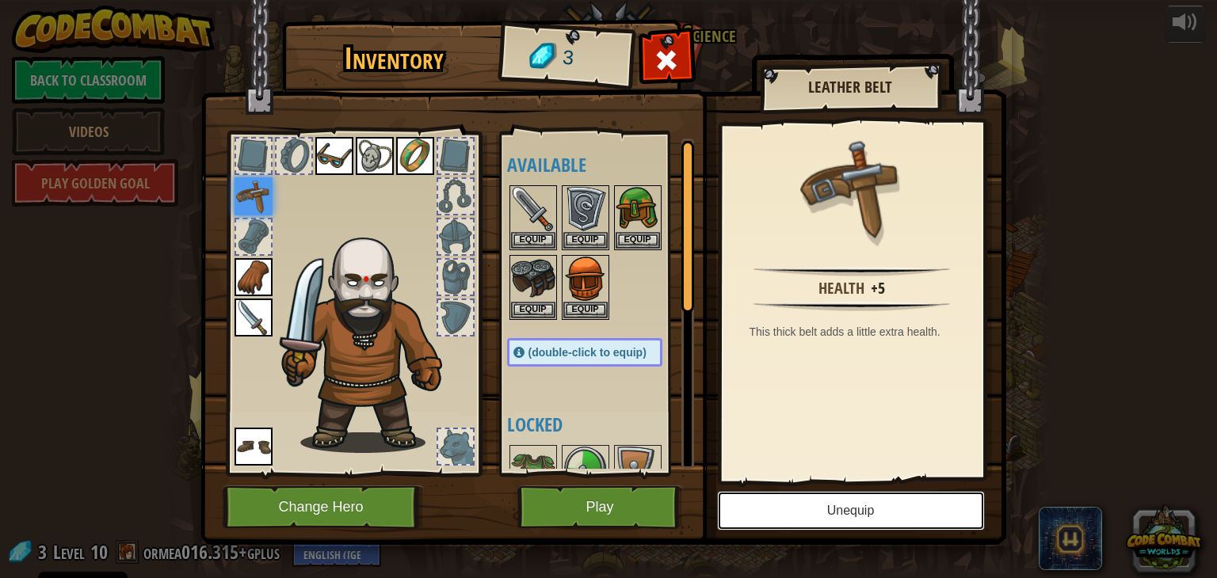
click at [858, 513] on button "Unequip" at bounding box center [851, 511] width 268 height 40
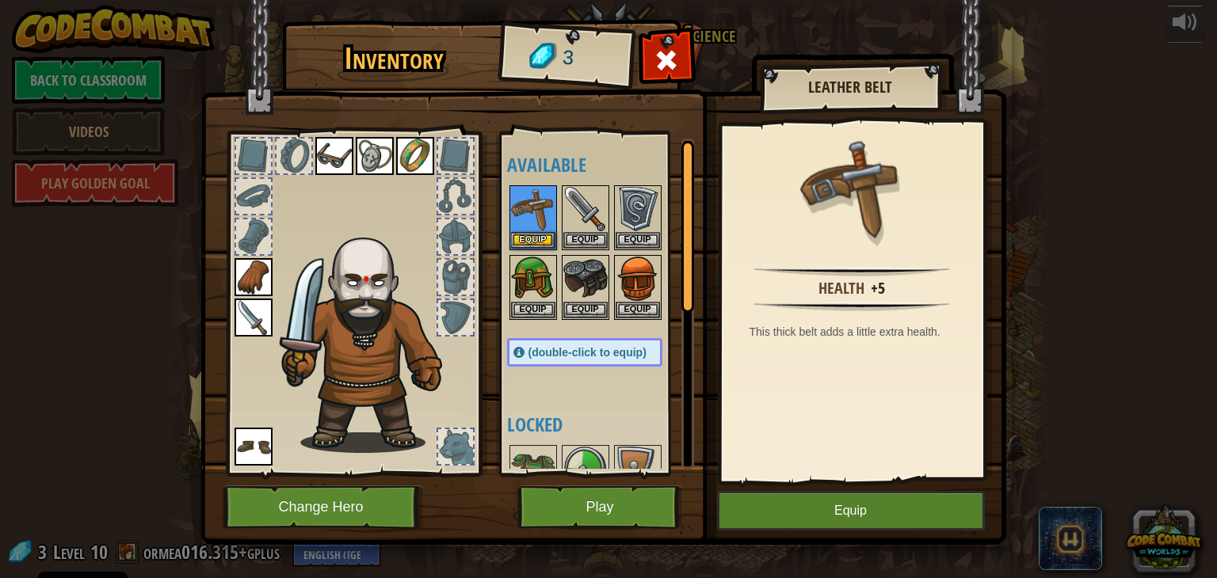
click at [262, 284] on img at bounding box center [254, 277] width 38 height 38
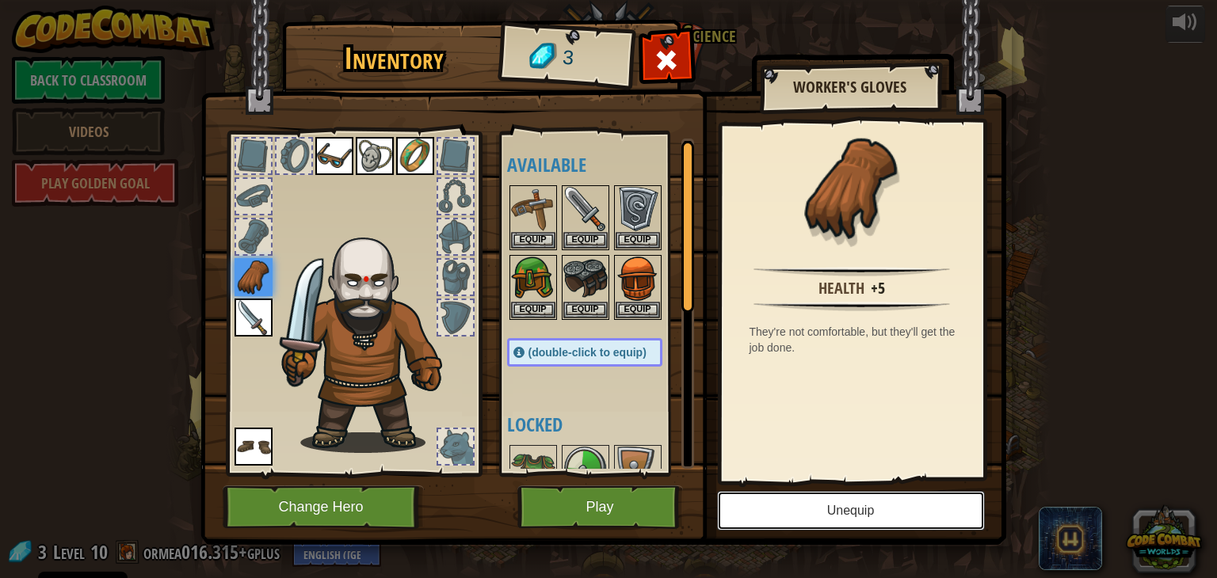
click at [818, 515] on button "Unequip" at bounding box center [851, 511] width 268 height 40
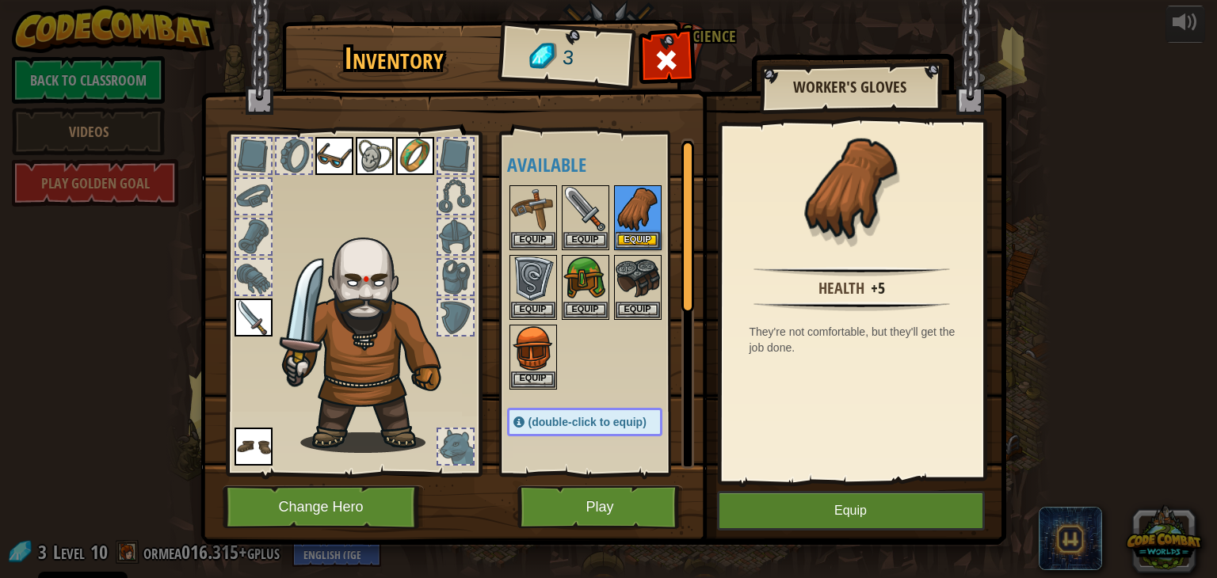
click at [255, 329] on img at bounding box center [254, 318] width 38 height 38
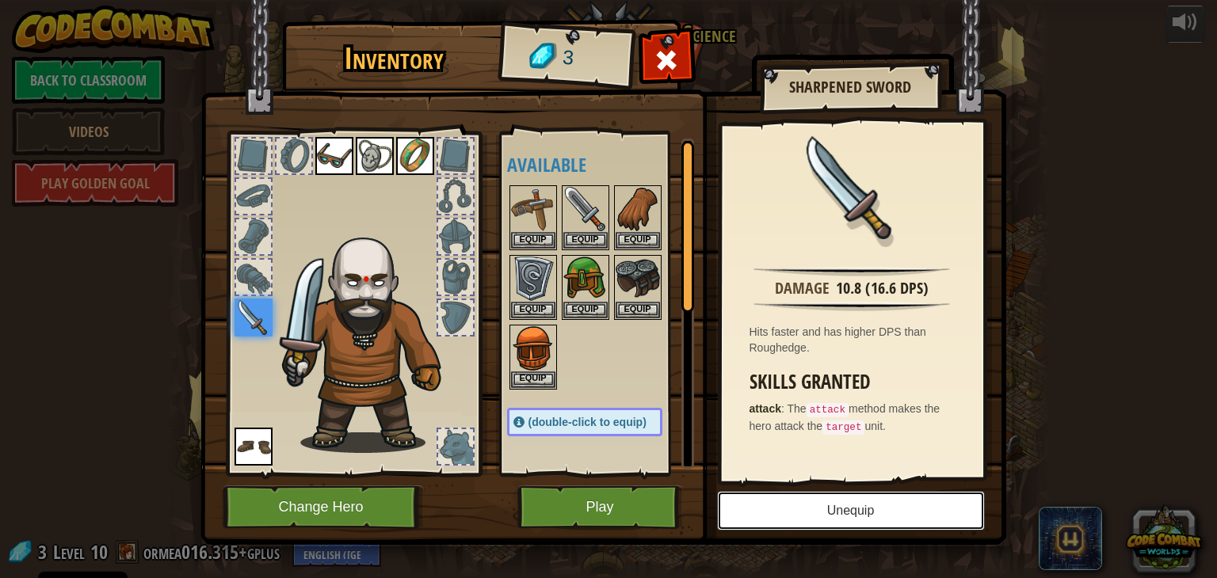
click at [830, 498] on button "Unequip" at bounding box center [851, 511] width 268 height 40
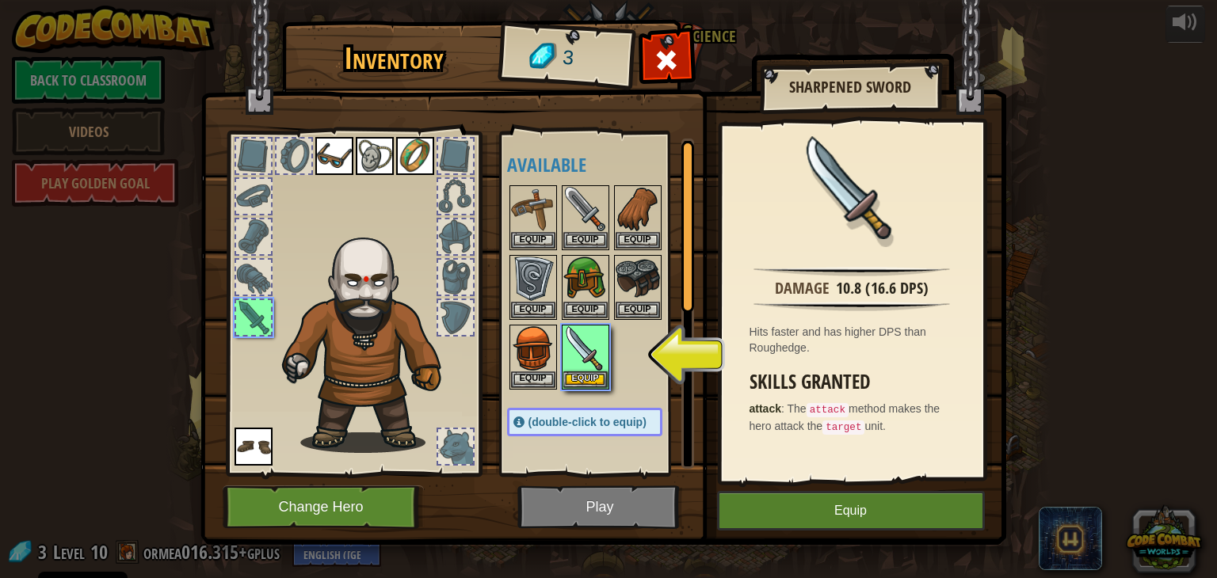
click at [254, 442] on img at bounding box center [254, 447] width 38 height 38
click at [261, 446] on img at bounding box center [254, 447] width 38 height 38
click at [256, 448] on img at bounding box center [254, 447] width 38 height 38
click at [262, 443] on img at bounding box center [254, 447] width 38 height 38
click at [428, 330] on img at bounding box center [371, 338] width 194 height 231
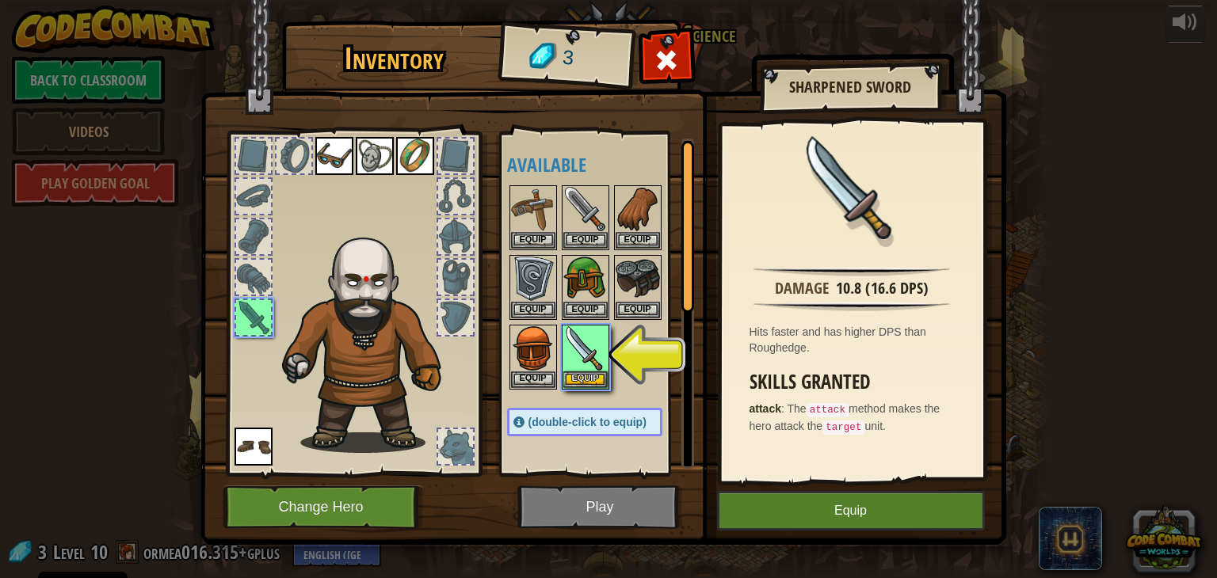
click at [340, 164] on img at bounding box center [334, 156] width 38 height 38
click at [332, 143] on img at bounding box center [334, 156] width 38 height 38
click at [334, 153] on img at bounding box center [334, 156] width 38 height 38
click at [336, 158] on img at bounding box center [334, 156] width 38 height 38
click at [598, 373] on button "Equip" at bounding box center [585, 379] width 44 height 17
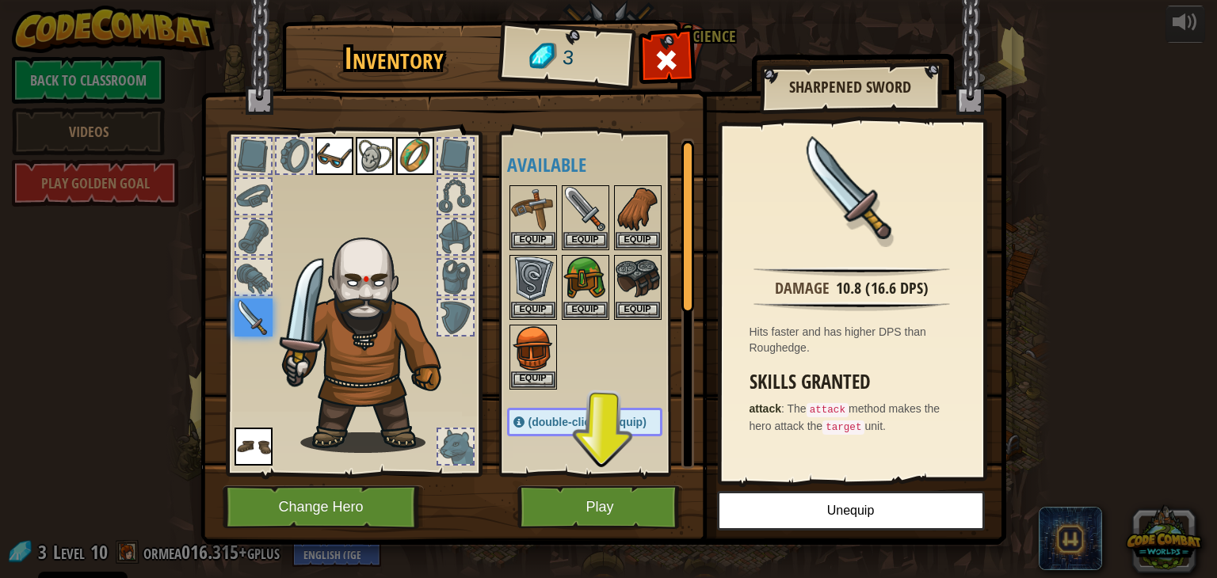
click at [327, 156] on img at bounding box center [334, 156] width 38 height 38
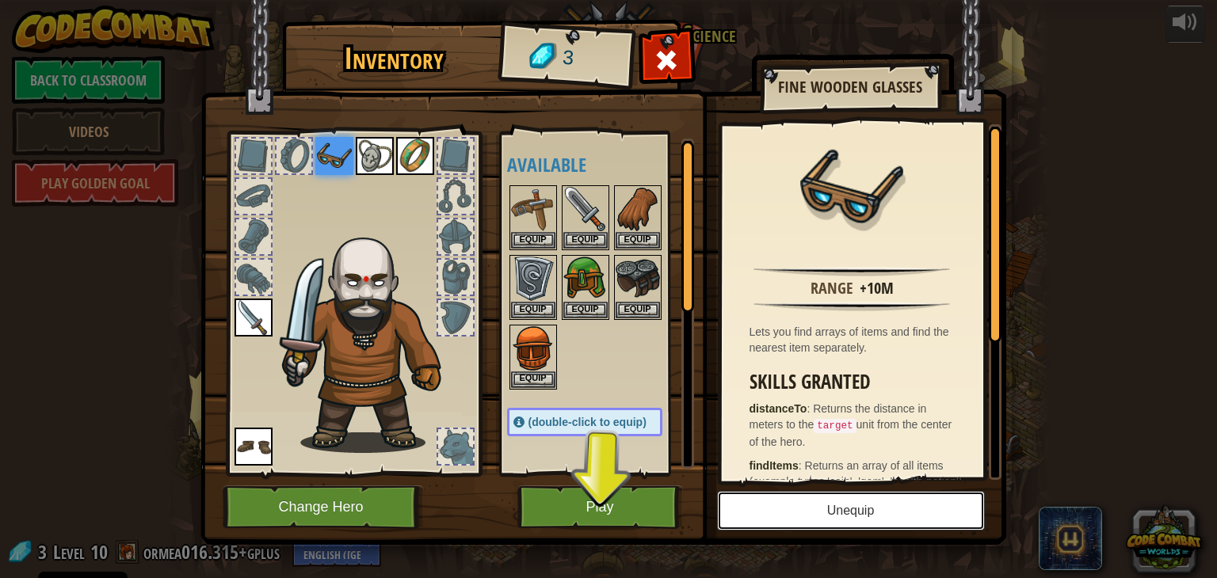
click at [813, 497] on button "Unequip" at bounding box center [851, 511] width 268 height 40
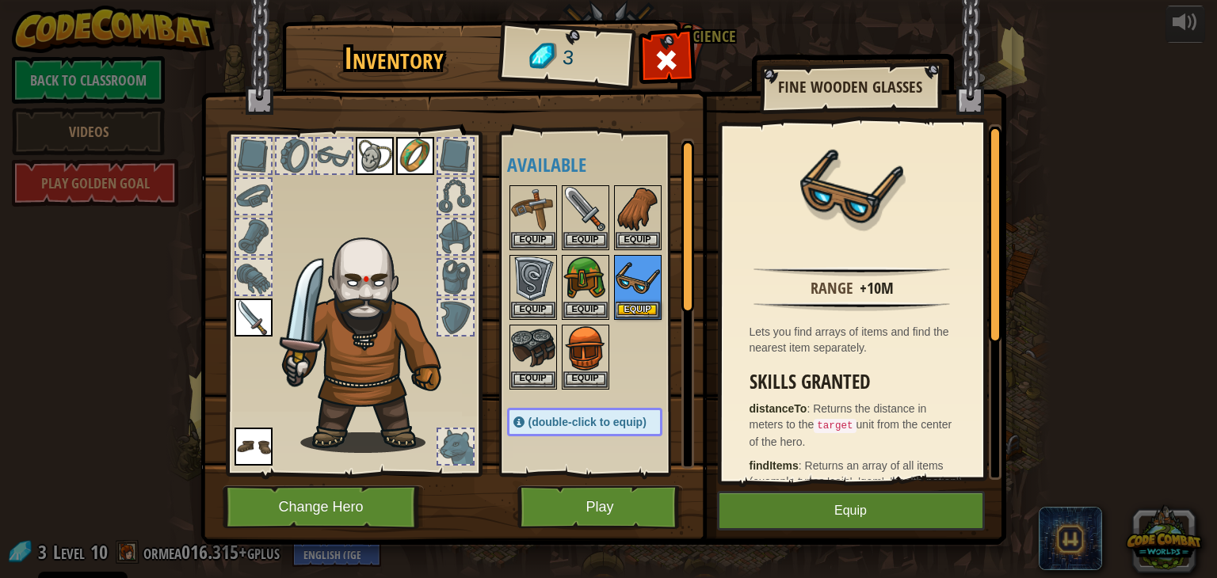
click at [383, 153] on img at bounding box center [375, 156] width 38 height 38
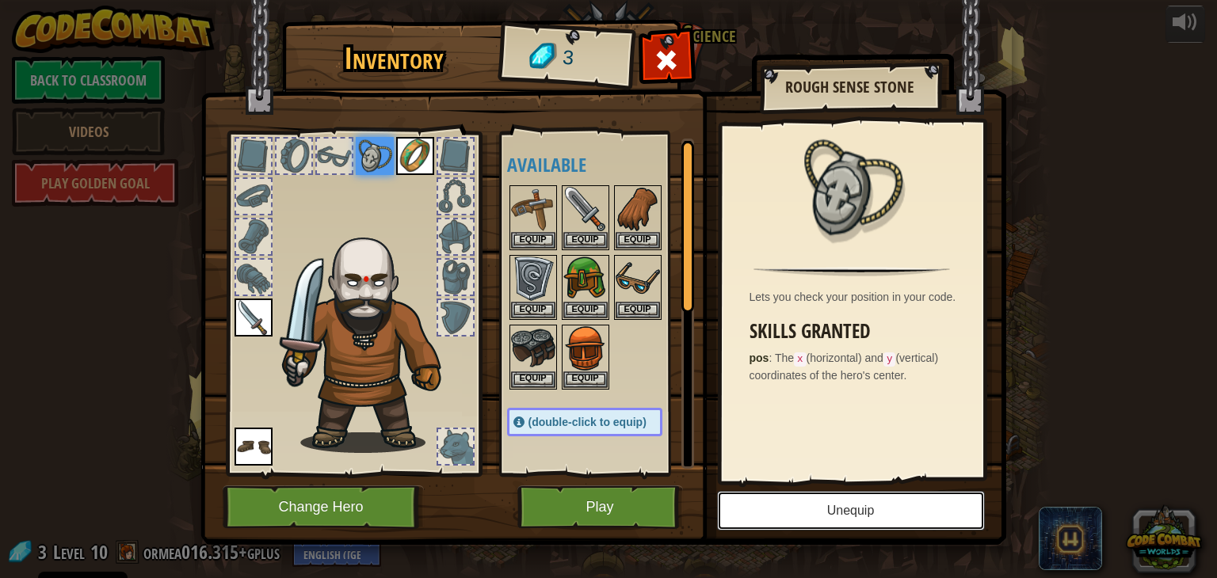
click at [868, 515] on button "Unequip" at bounding box center [851, 511] width 268 height 40
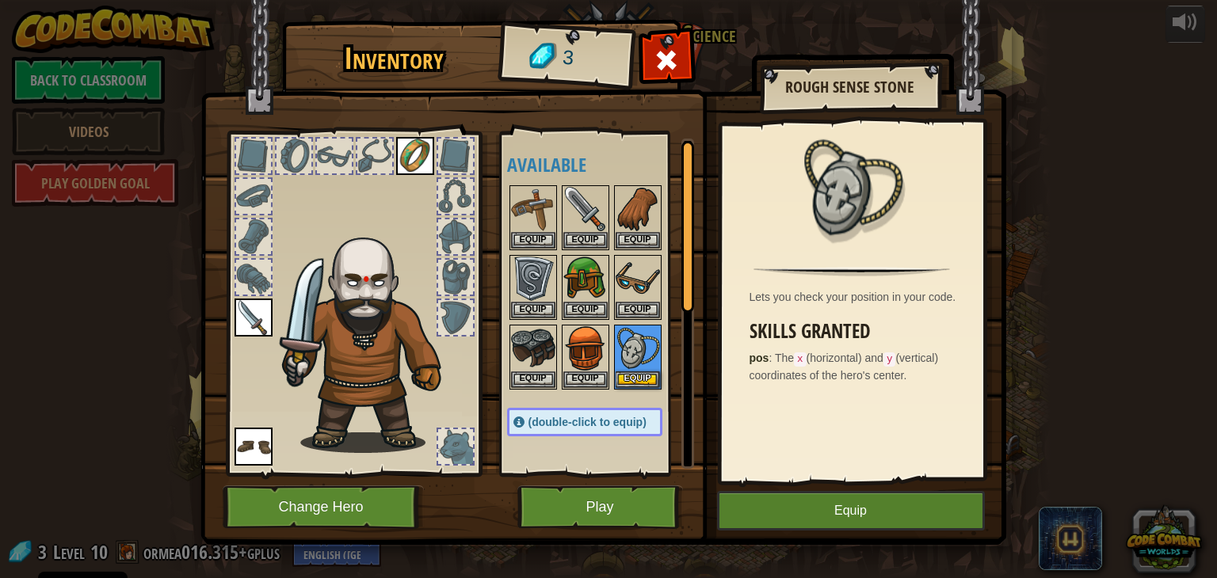
click at [418, 148] on img at bounding box center [415, 156] width 38 height 38
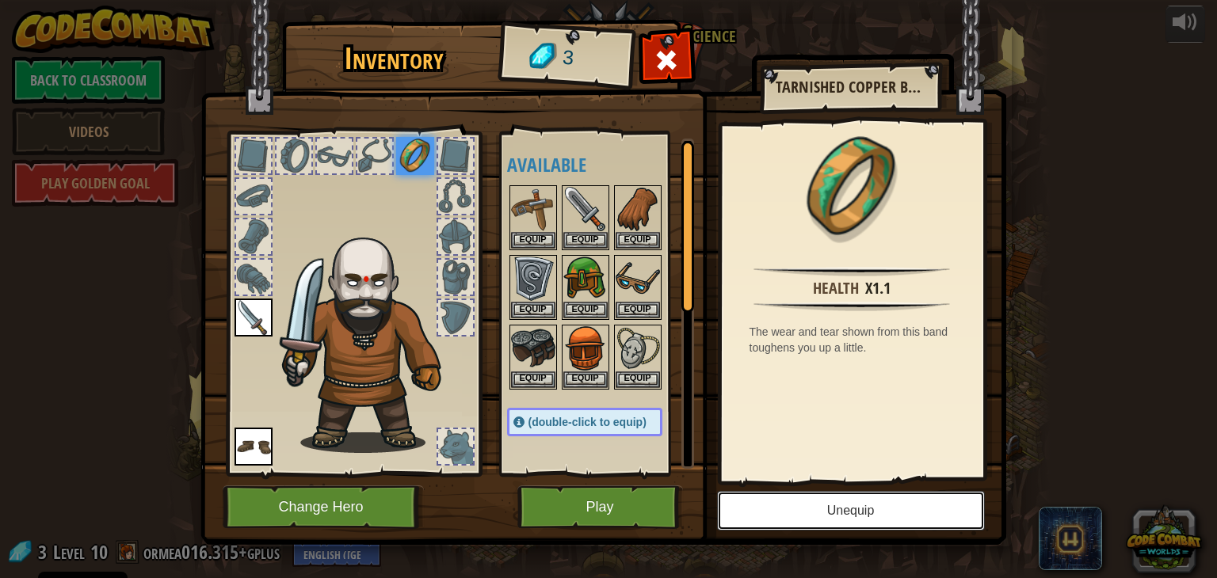
click at [845, 525] on button "Unequip" at bounding box center [851, 511] width 268 height 40
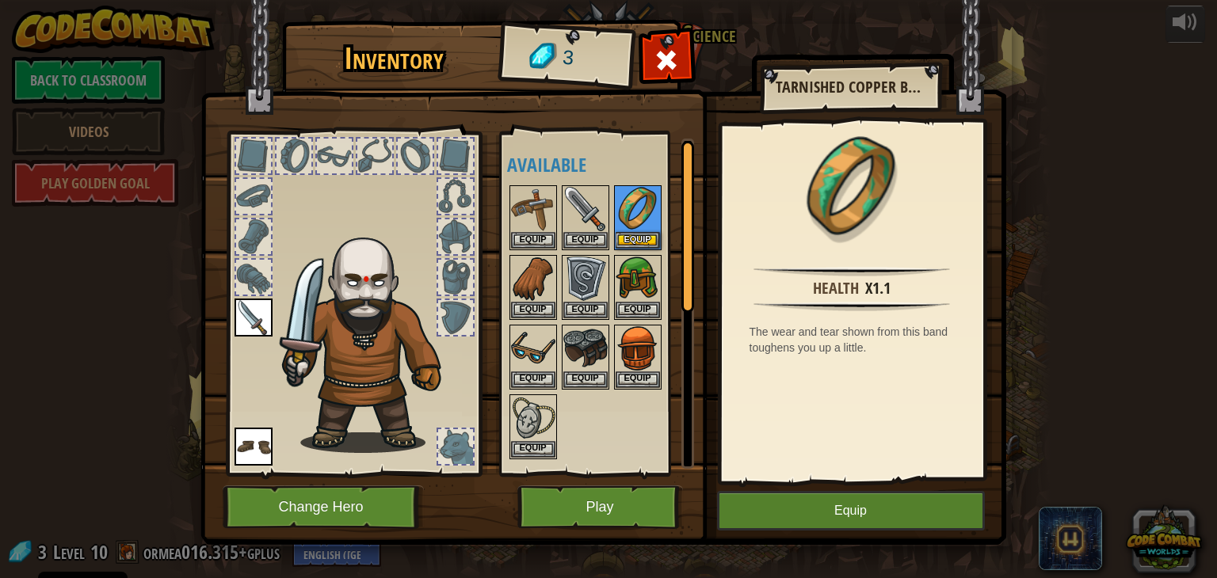
click at [237, 322] on img at bounding box center [254, 318] width 38 height 38
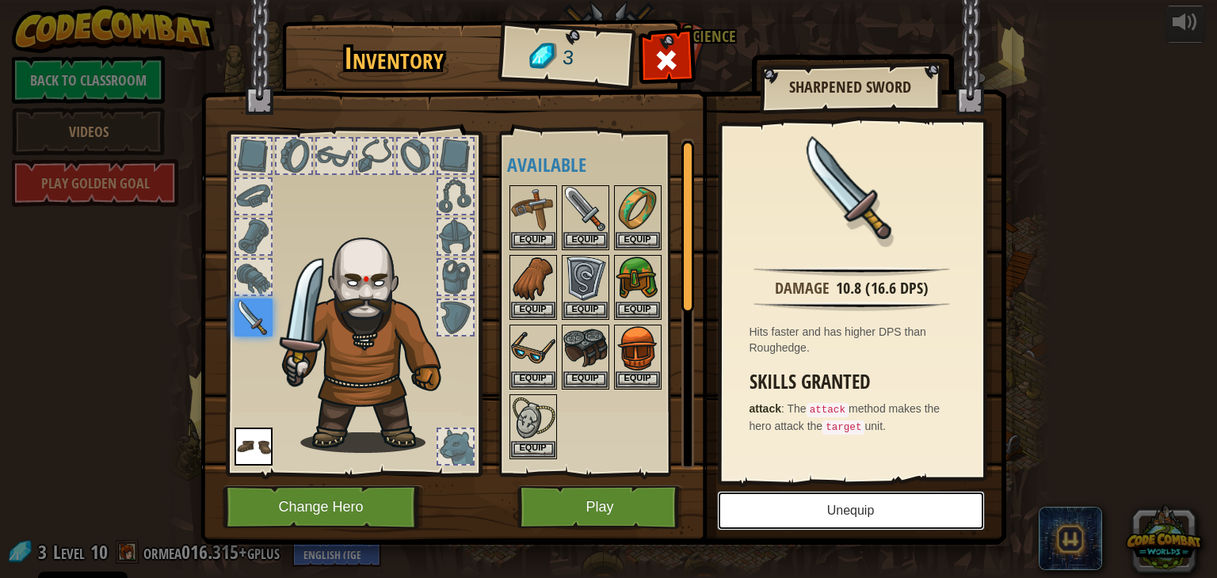
click at [932, 516] on button "Unequip" at bounding box center [851, 511] width 268 height 40
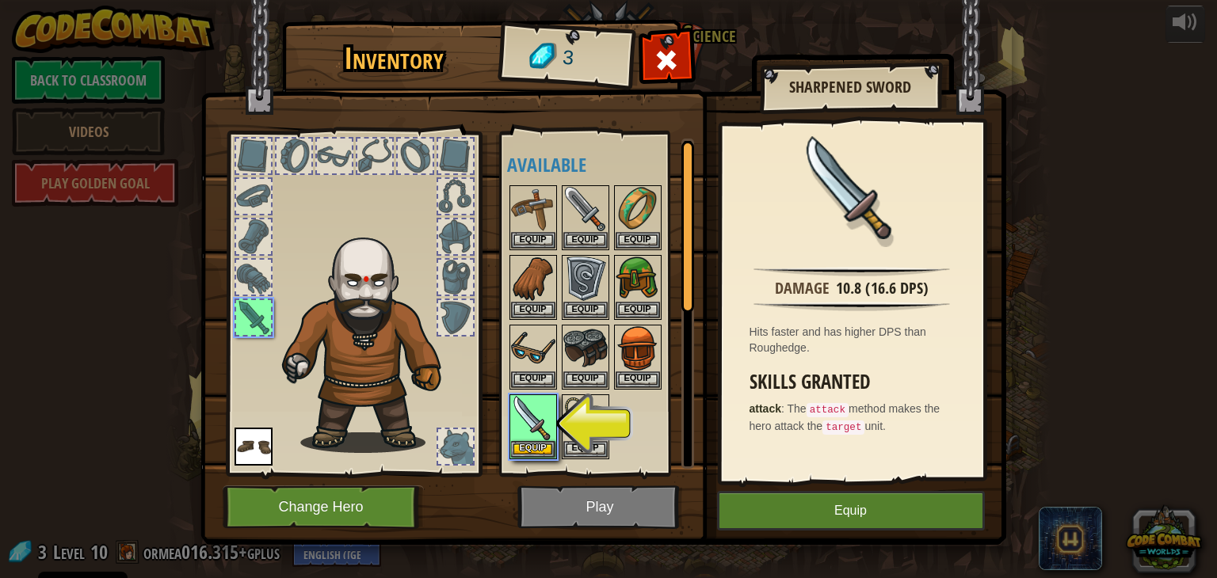
click at [607, 505] on img at bounding box center [603, 257] width 806 height 575
click at [538, 237] on button "Equip" at bounding box center [533, 239] width 44 height 17
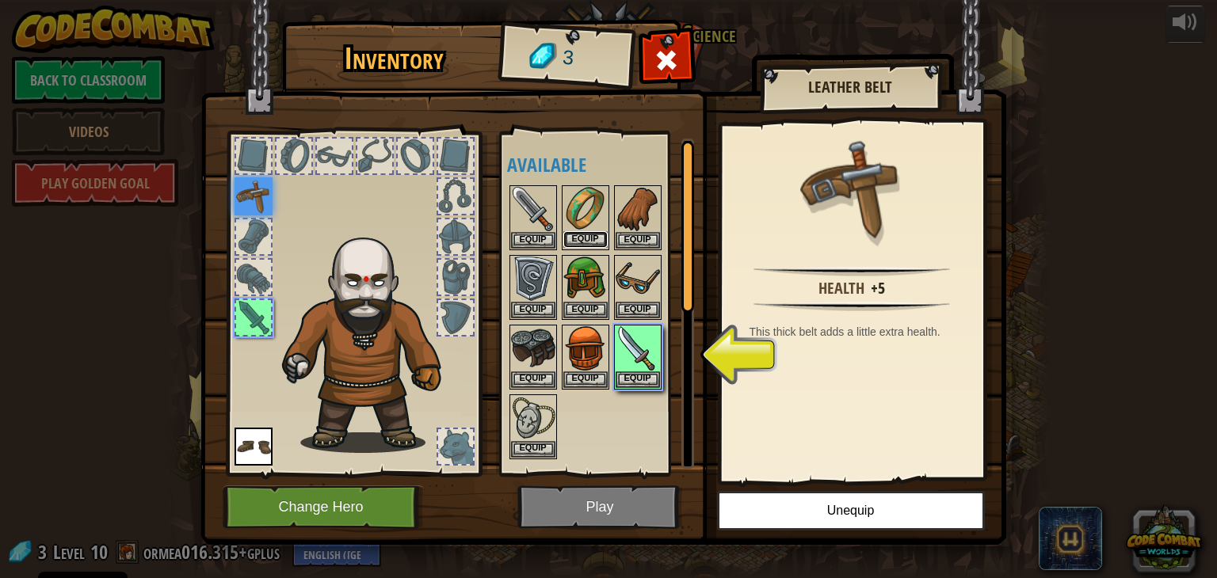
click at [578, 235] on button "Equip" at bounding box center [585, 239] width 44 height 17
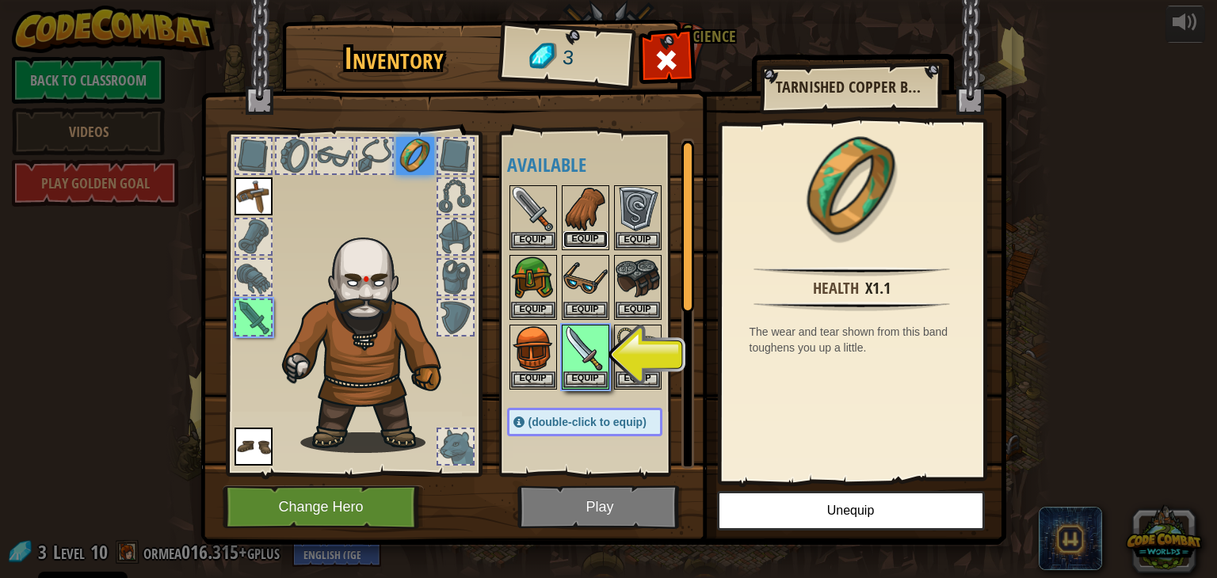
click at [588, 234] on button "Equip" at bounding box center [585, 239] width 44 height 17
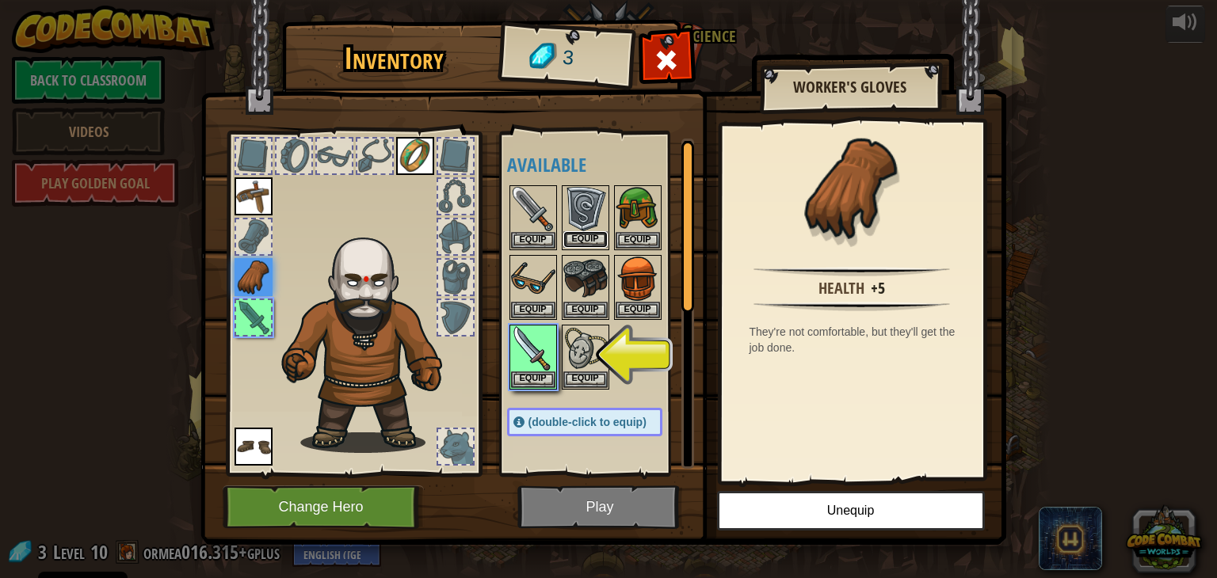
click at [588, 236] on button "Equip" at bounding box center [585, 239] width 44 height 17
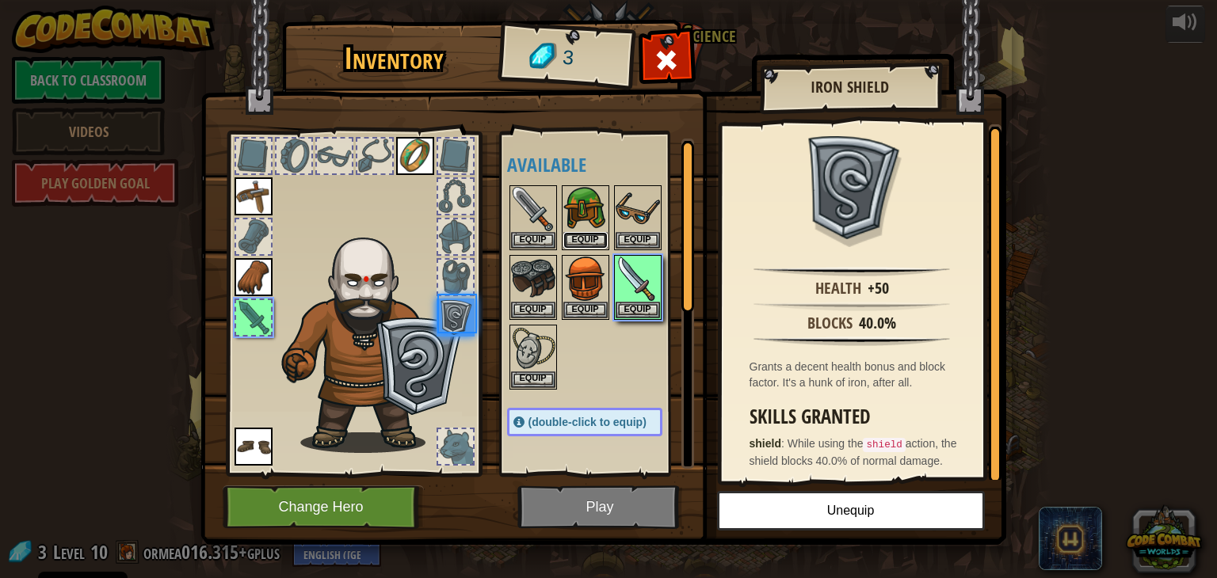
click at [588, 236] on button "Equip" at bounding box center [585, 240] width 44 height 17
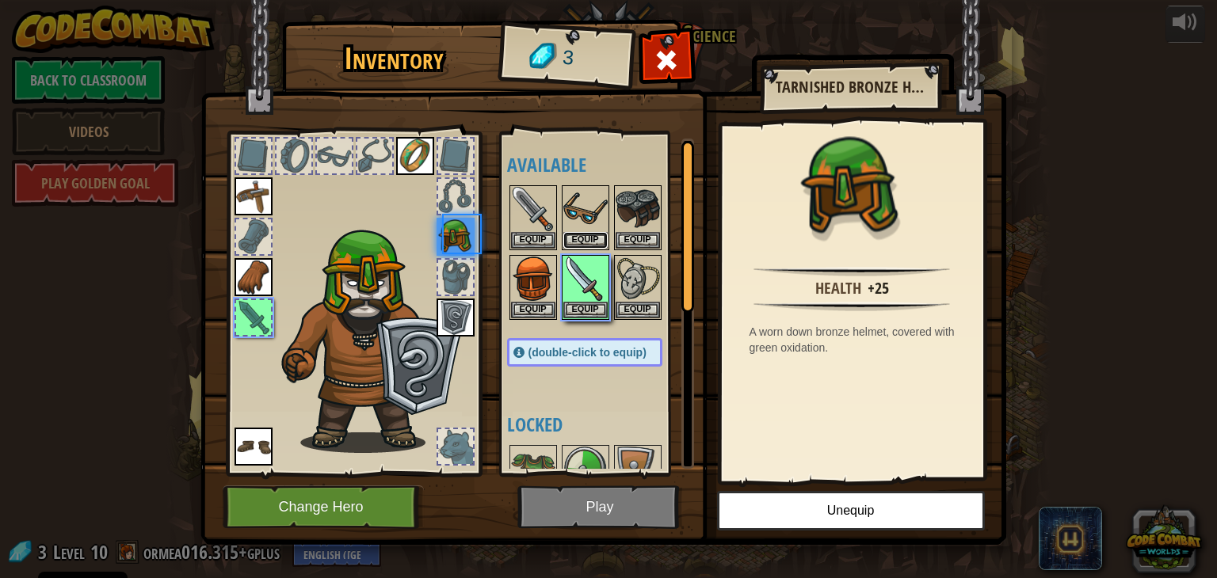
click at [588, 236] on button "Equip" at bounding box center [585, 240] width 44 height 17
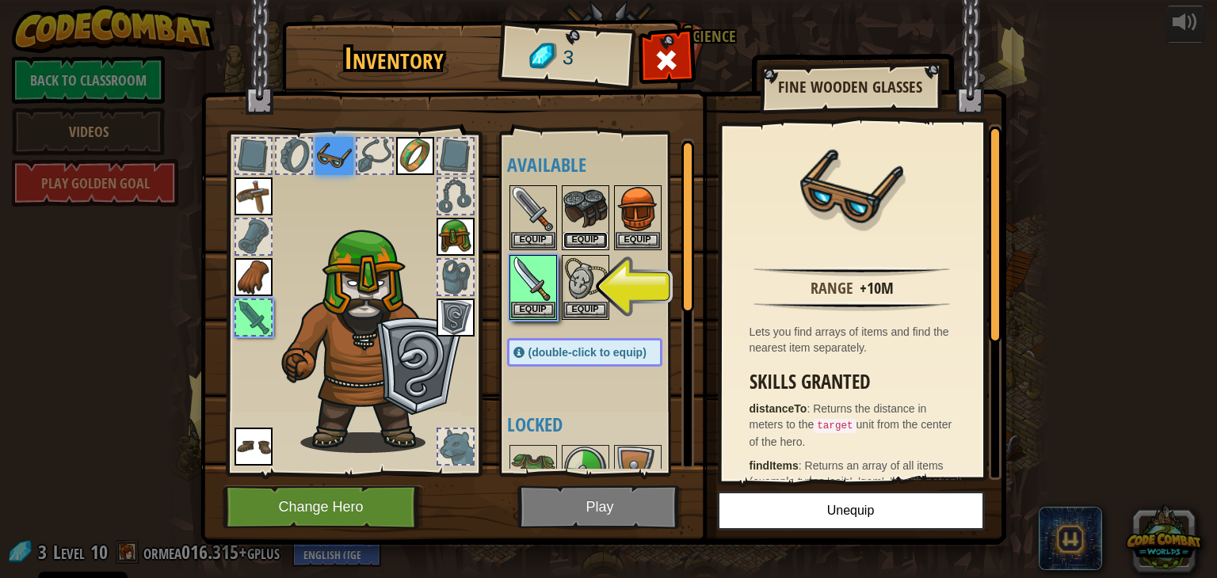
click at [588, 236] on button "Equip" at bounding box center [585, 240] width 44 height 17
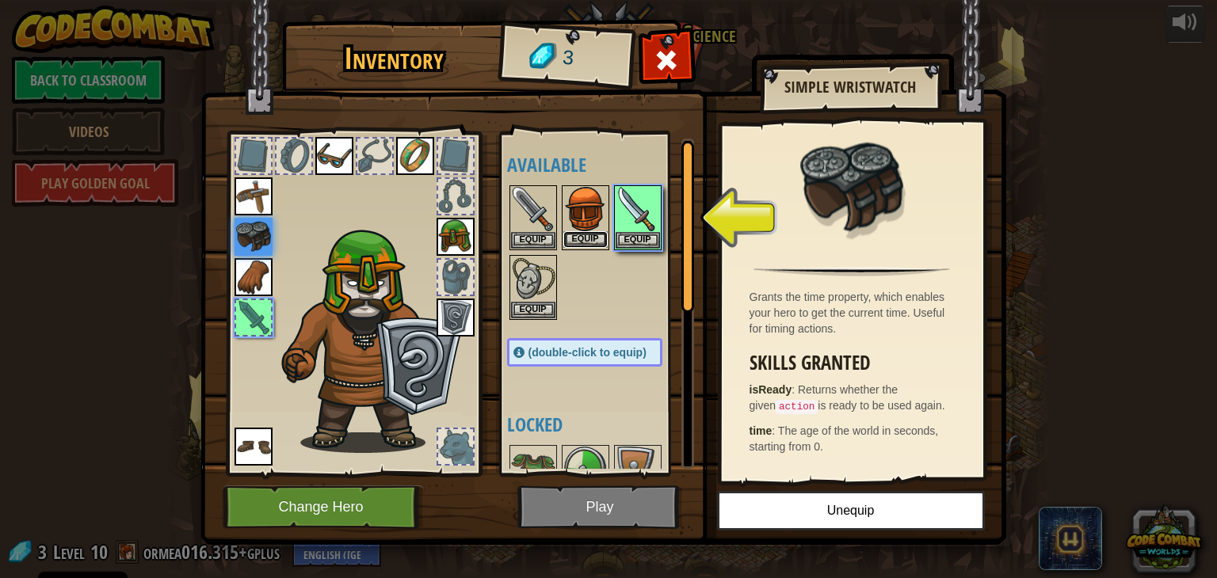
click at [588, 236] on button "Equip" at bounding box center [585, 239] width 44 height 17
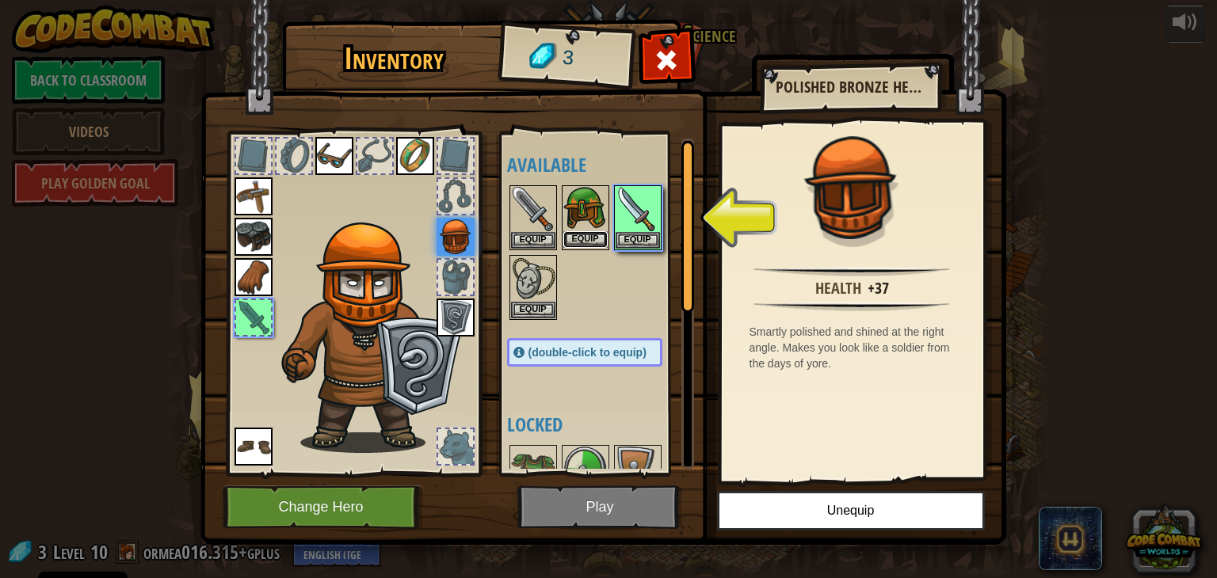
click at [589, 236] on button "Equip" at bounding box center [585, 239] width 44 height 17
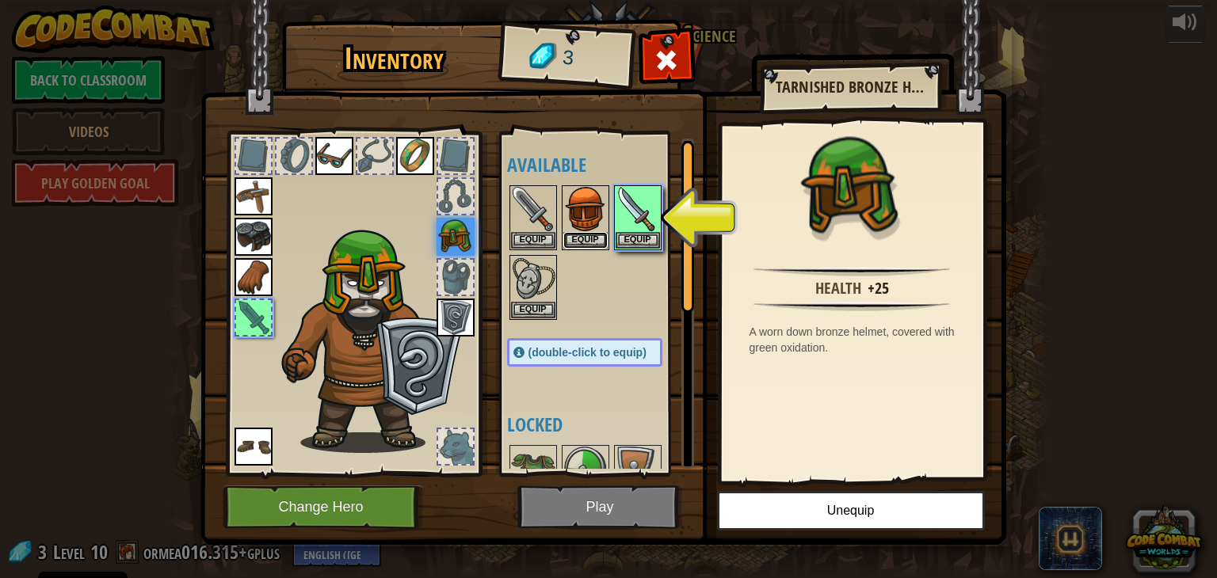
click at [589, 236] on button "Equip" at bounding box center [585, 240] width 44 height 17
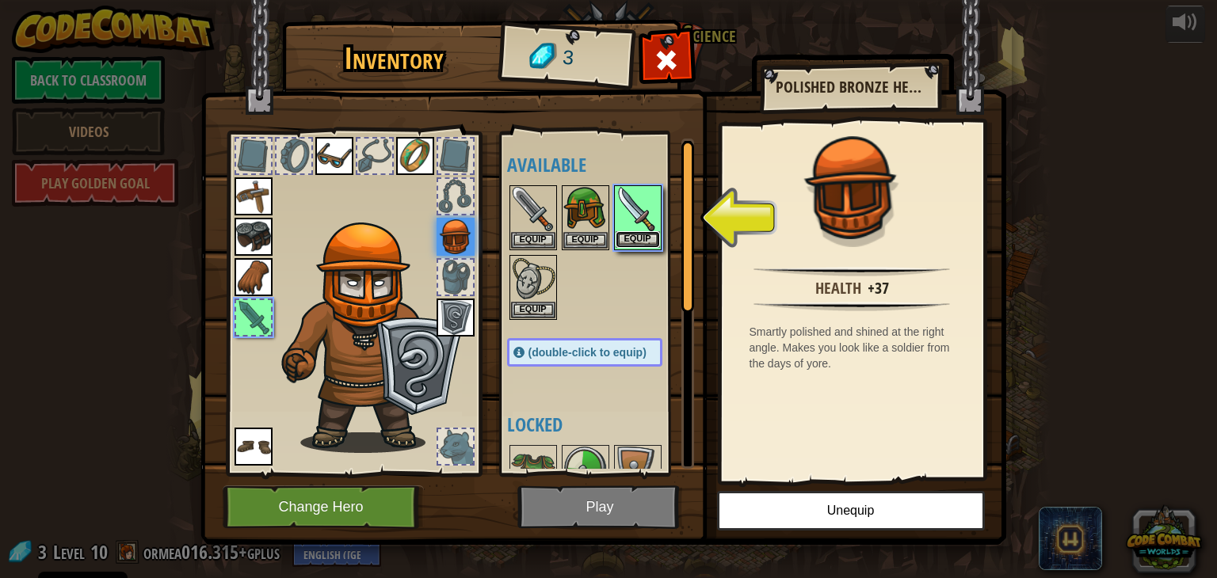
click at [627, 243] on button "Equip" at bounding box center [638, 239] width 44 height 17
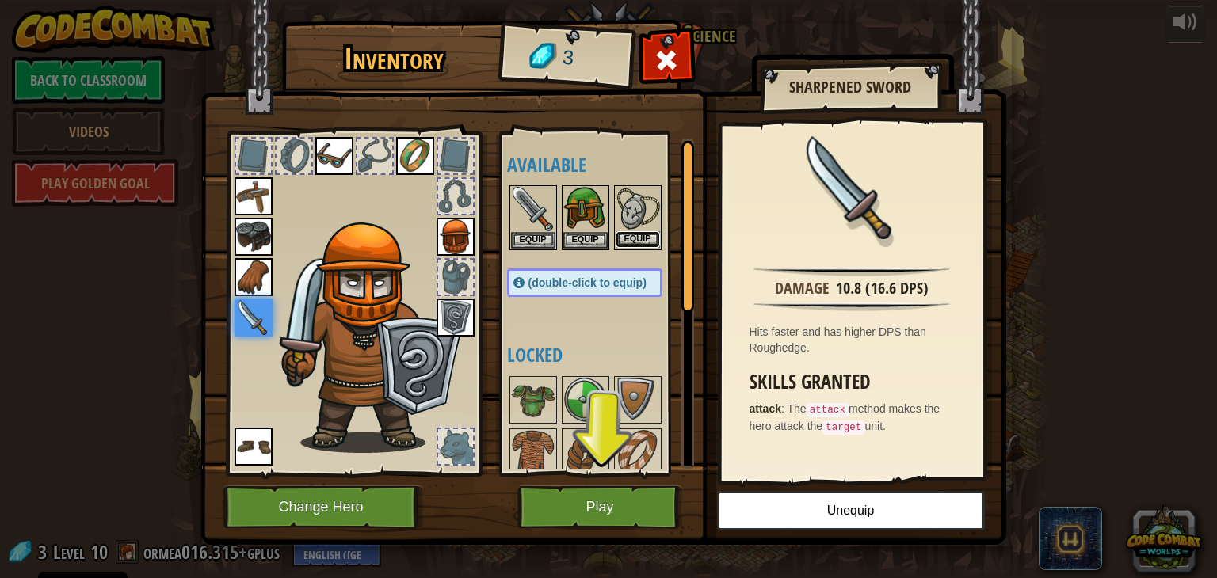
click at [646, 237] on button "Equip" at bounding box center [638, 239] width 44 height 17
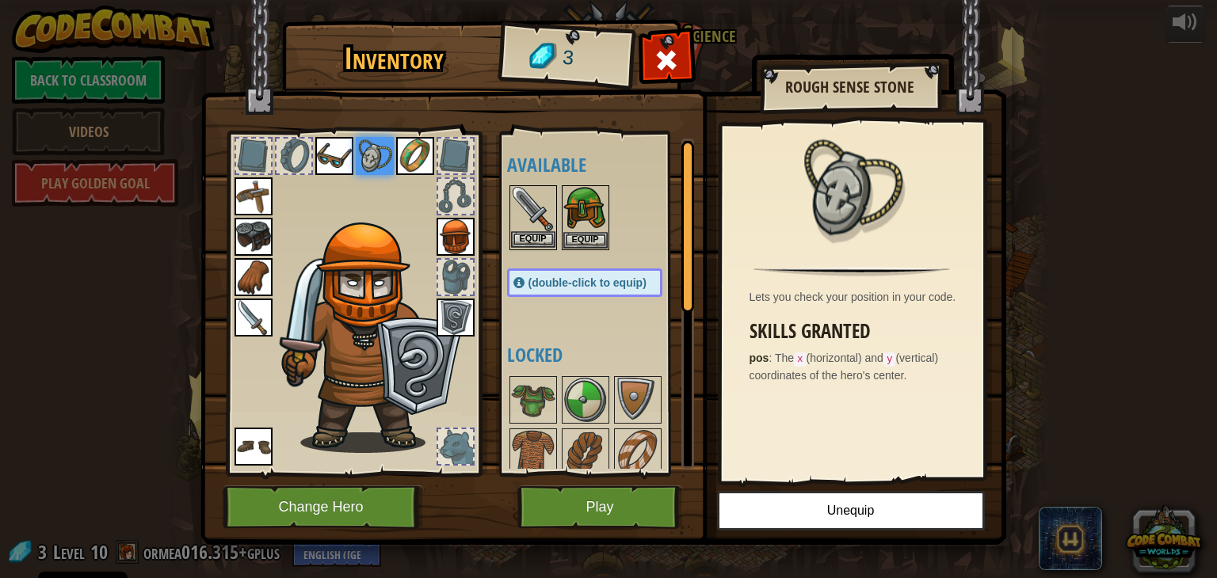
click at [536, 200] on img at bounding box center [533, 209] width 44 height 44
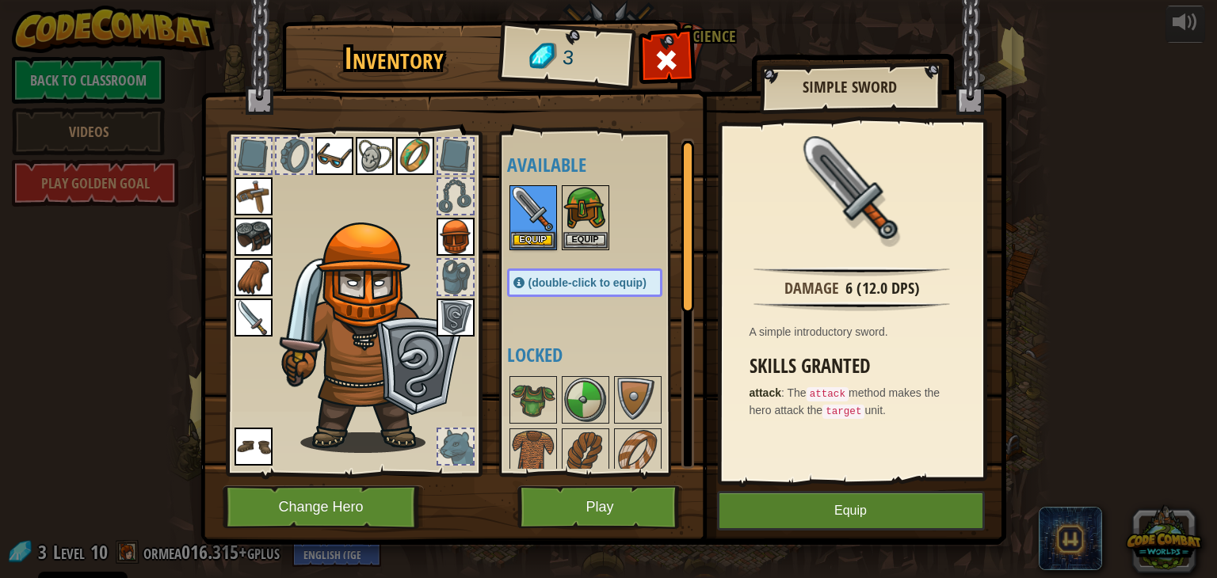
click at [859, 93] on h2 "Simple Sword" at bounding box center [850, 86] width 149 height 17
click at [674, 43] on div at bounding box center [667, 65] width 50 height 50
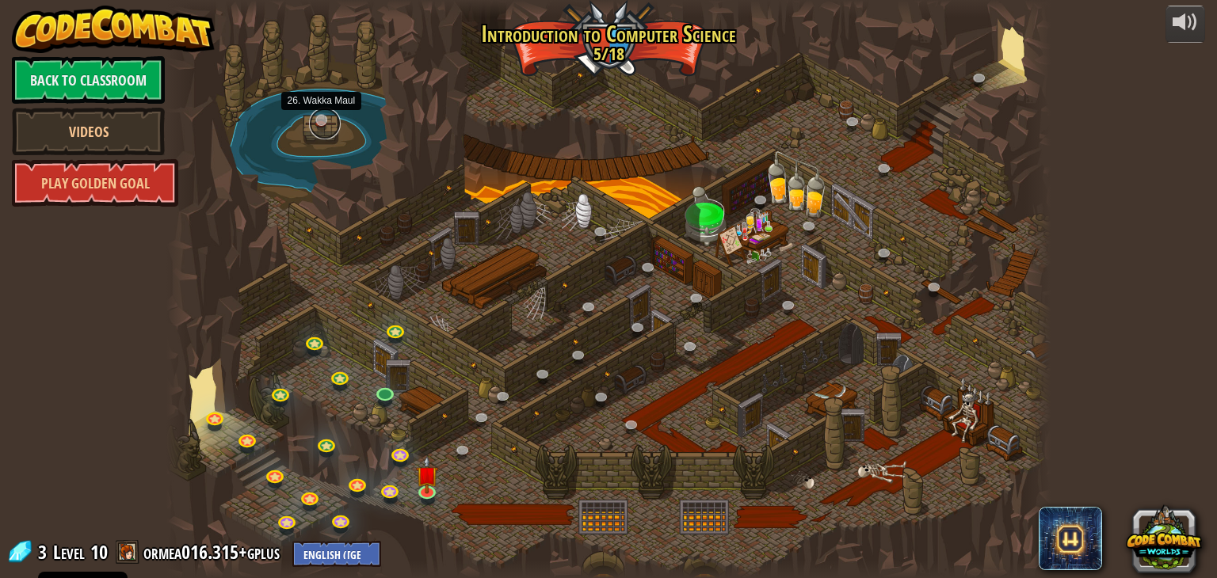
click at [322, 120] on link at bounding box center [325, 124] width 32 height 32
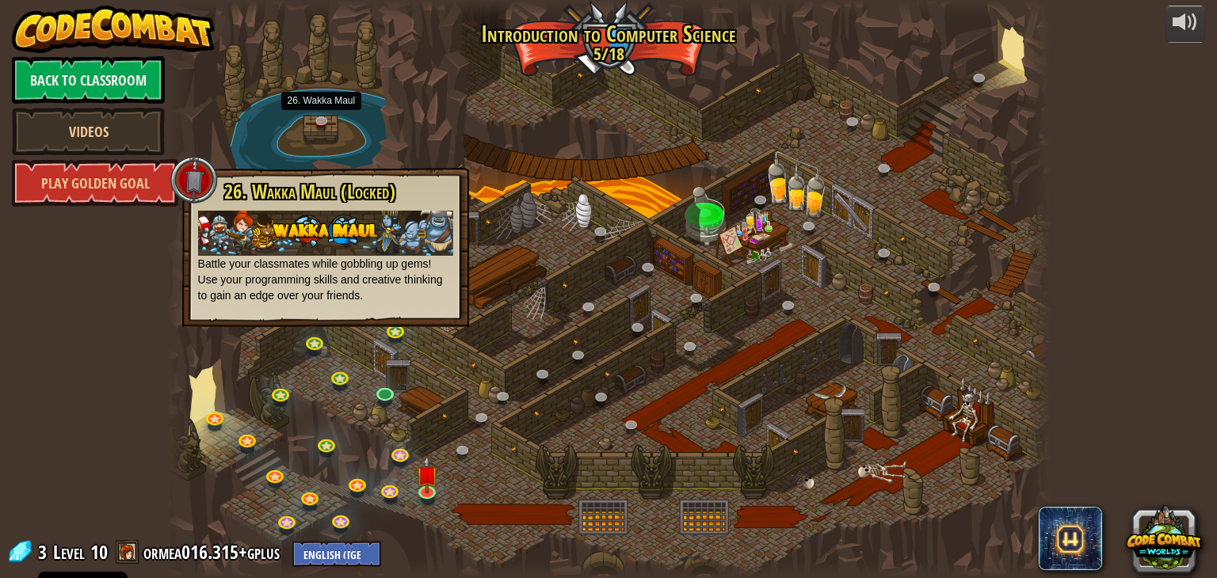
click at [293, 342] on div at bounding box center [608, 289] width 885 height 578
